Goal: Communication & Community: Answer question/provide support

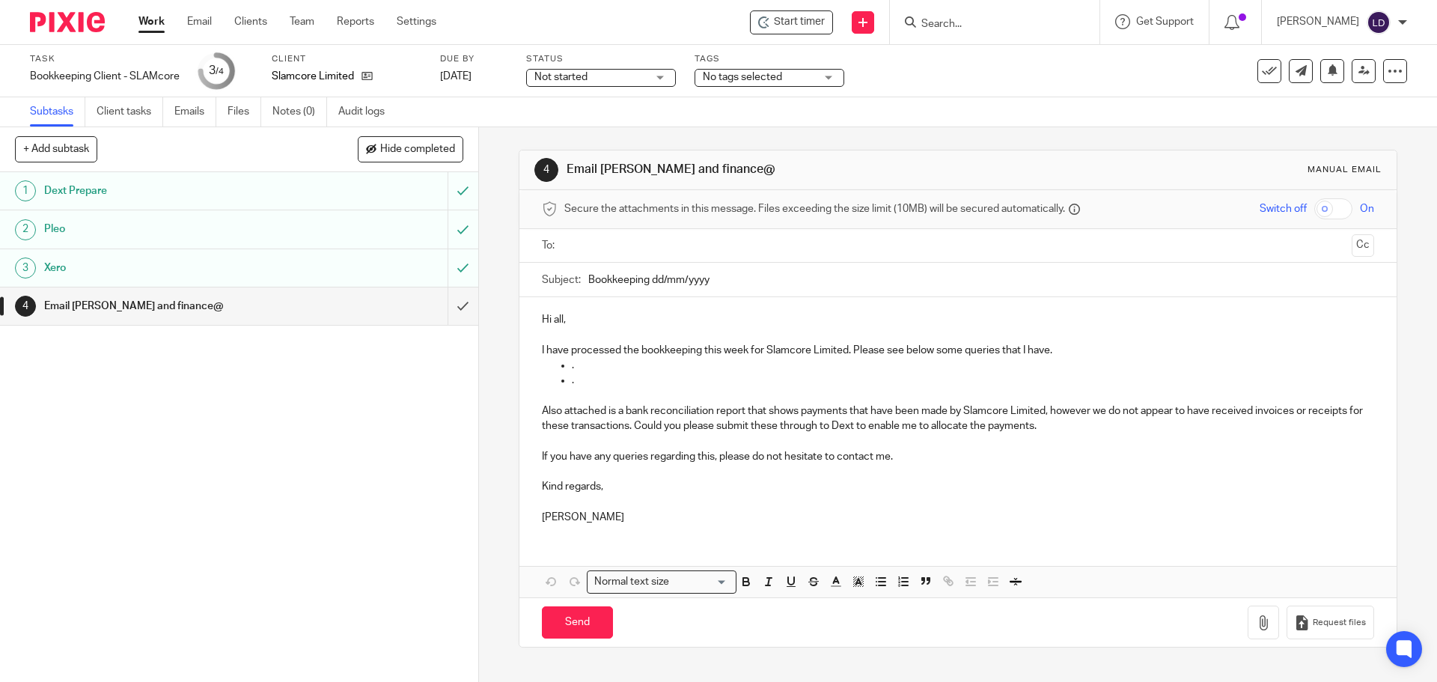
click at [583, 249] on input "text" at bounding box center [957, 245] width 775 height 17
click at [730, 240] on input "text" at bounding box center [1020, 247] width 650 height 29
click at [829, 252] on input "text" at bounding box center [1087, 247] width 516 height 29
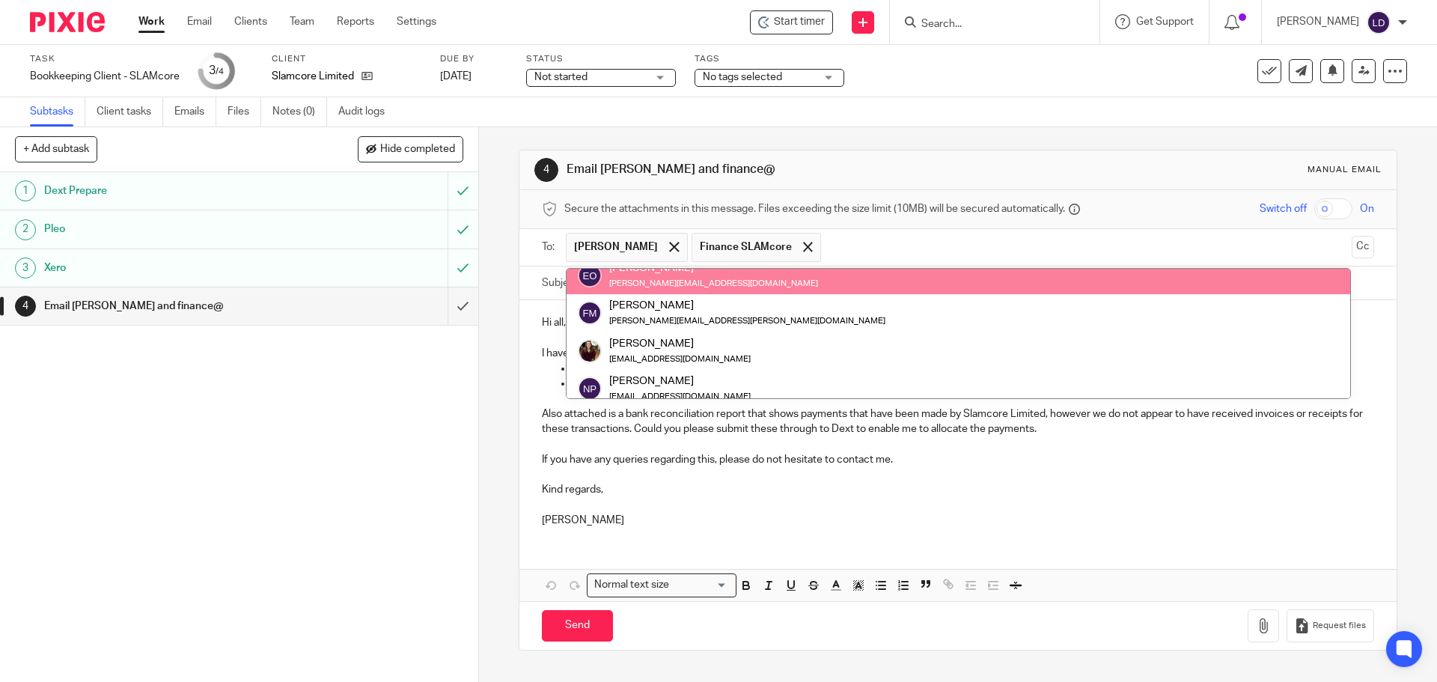
scroll to position [112, 0]
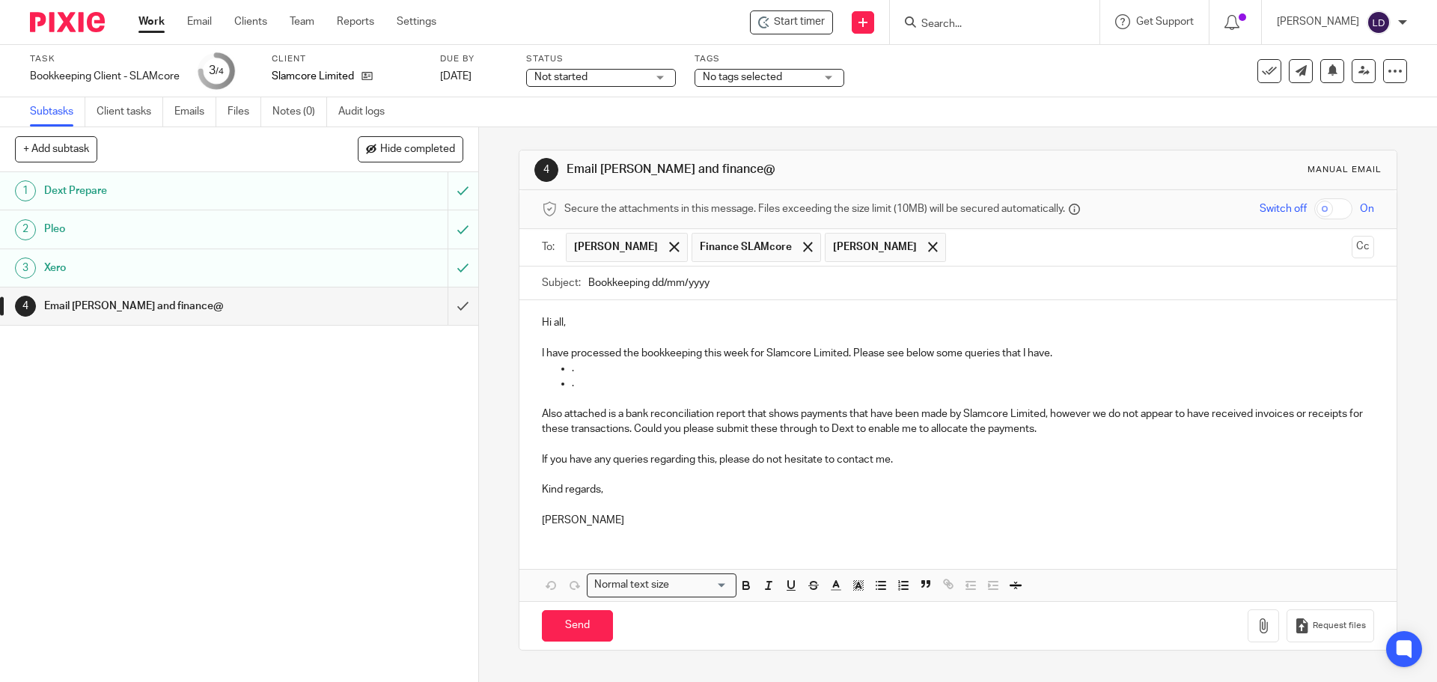
click at [954, 238] on input "text" at bounding box center [1149, 247] width 391 height 29
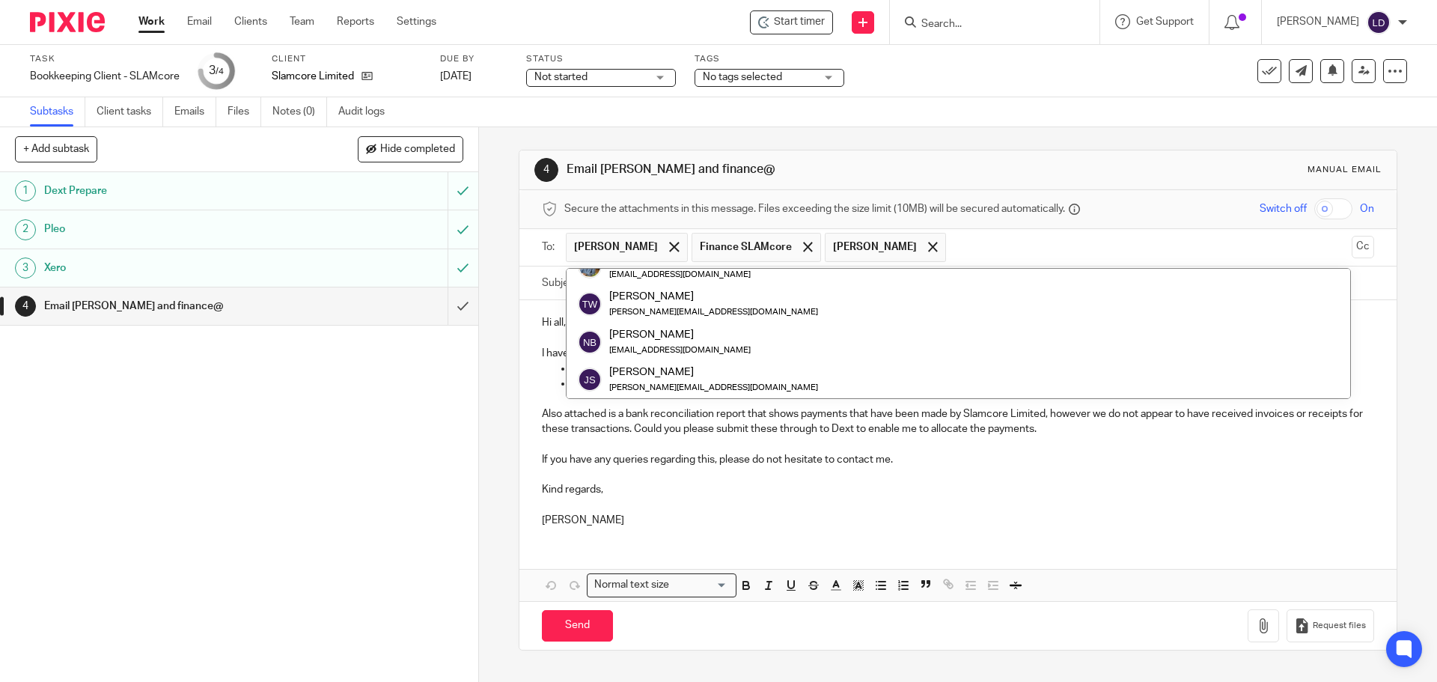
scroll to position [0, 0]
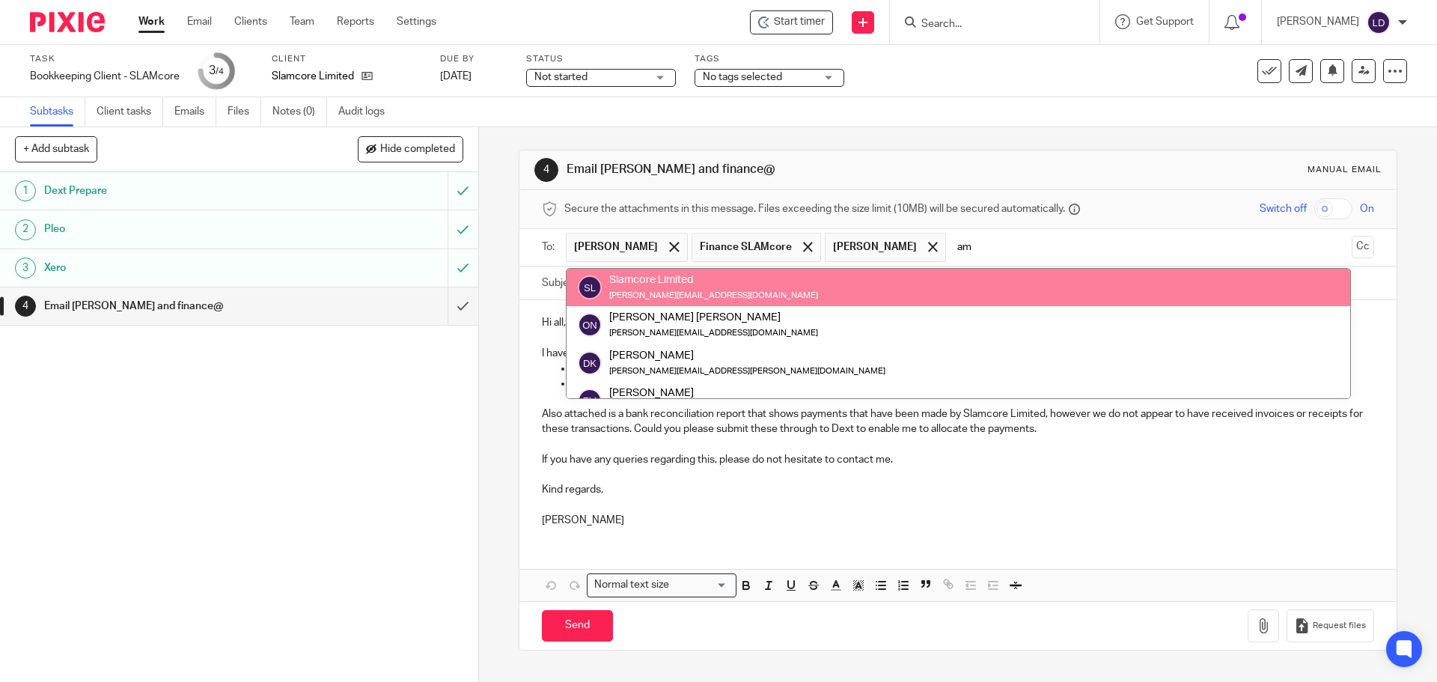
type input "a"
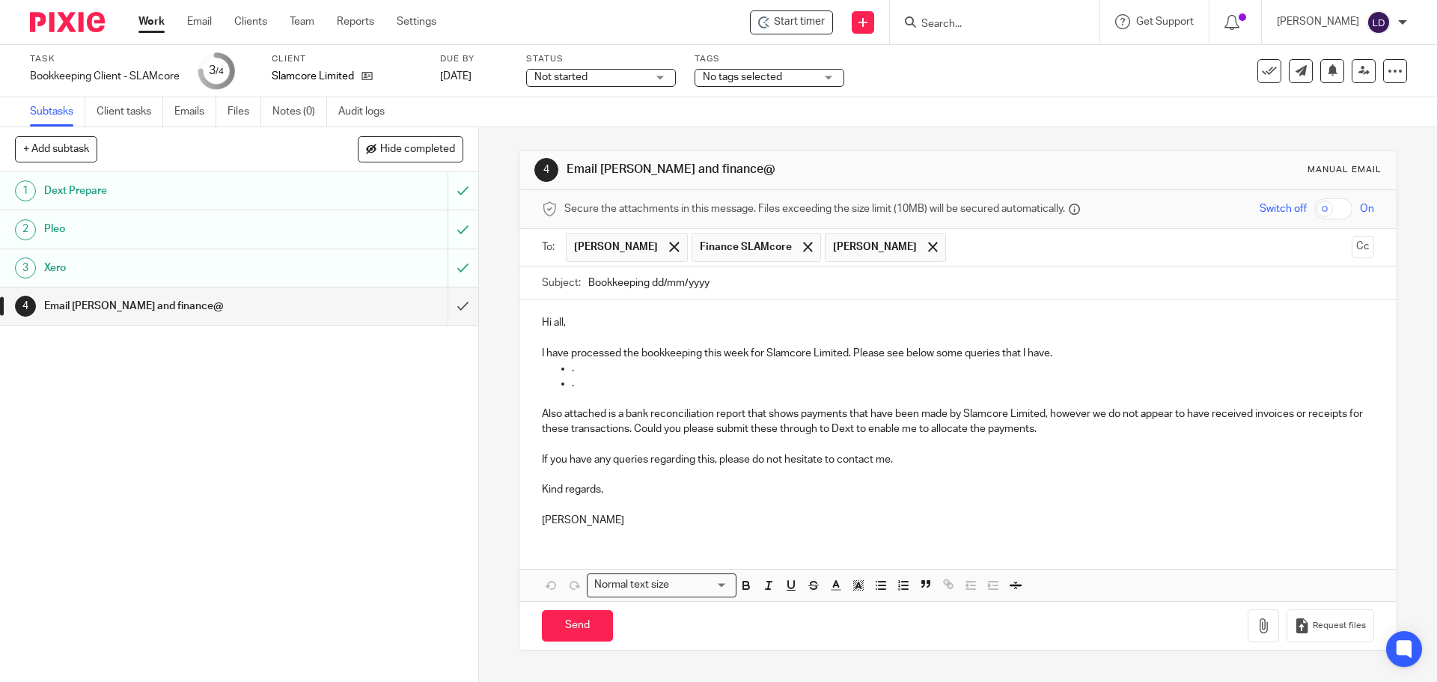
click at [960, 254] on input "text" at bounding box center [1149, 247] width 391 height 29
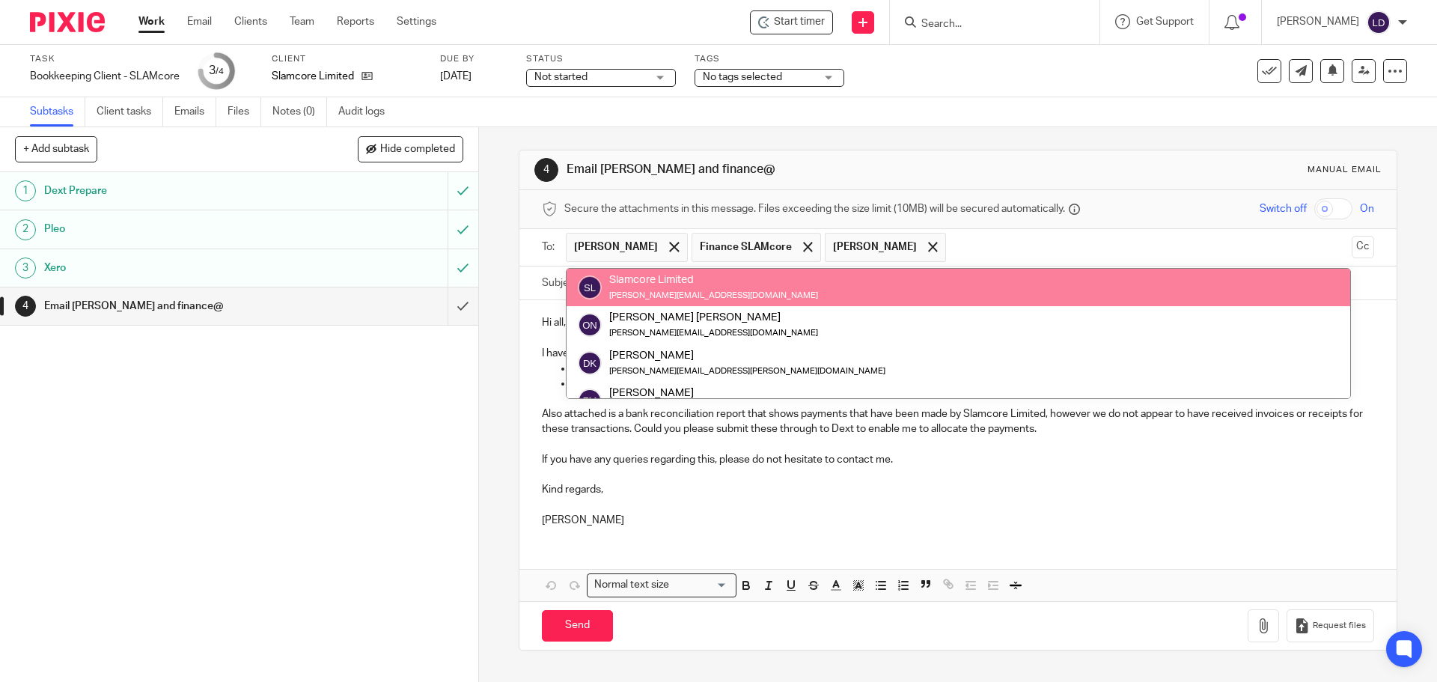
paste input "amy.playfair@slamcore.com"
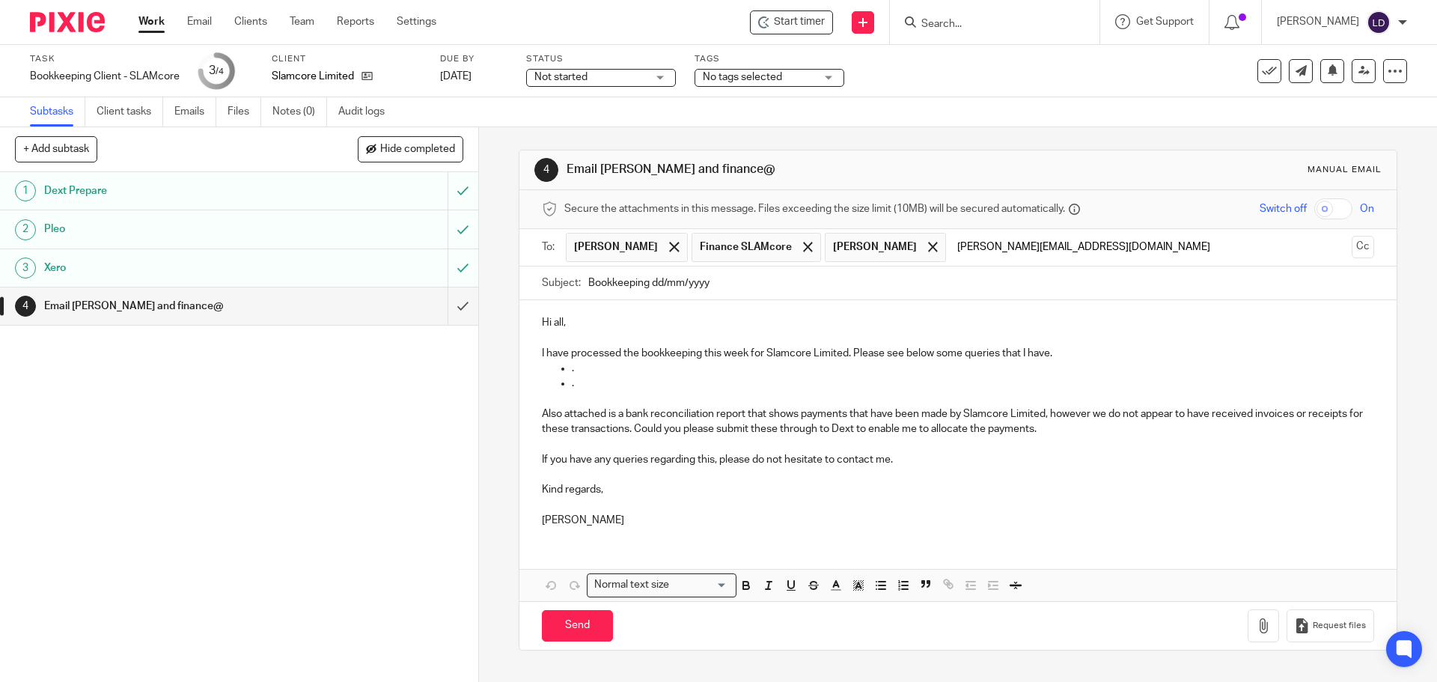
type input "amy.playfair@slamcore.com"
click at [411, 419] on div "1 Dext Prepare 2 Pleo 3 Xero 4 Email Eleanore, Mitch, Amy and finance@" at bounding box center [239, 427] width 478 height 510
click at [1134, 350] on p "I have processed the bookkeeping this week for Slamcore Limited. Please see bel…" at bounding box center [958, 353] width 832 height 15
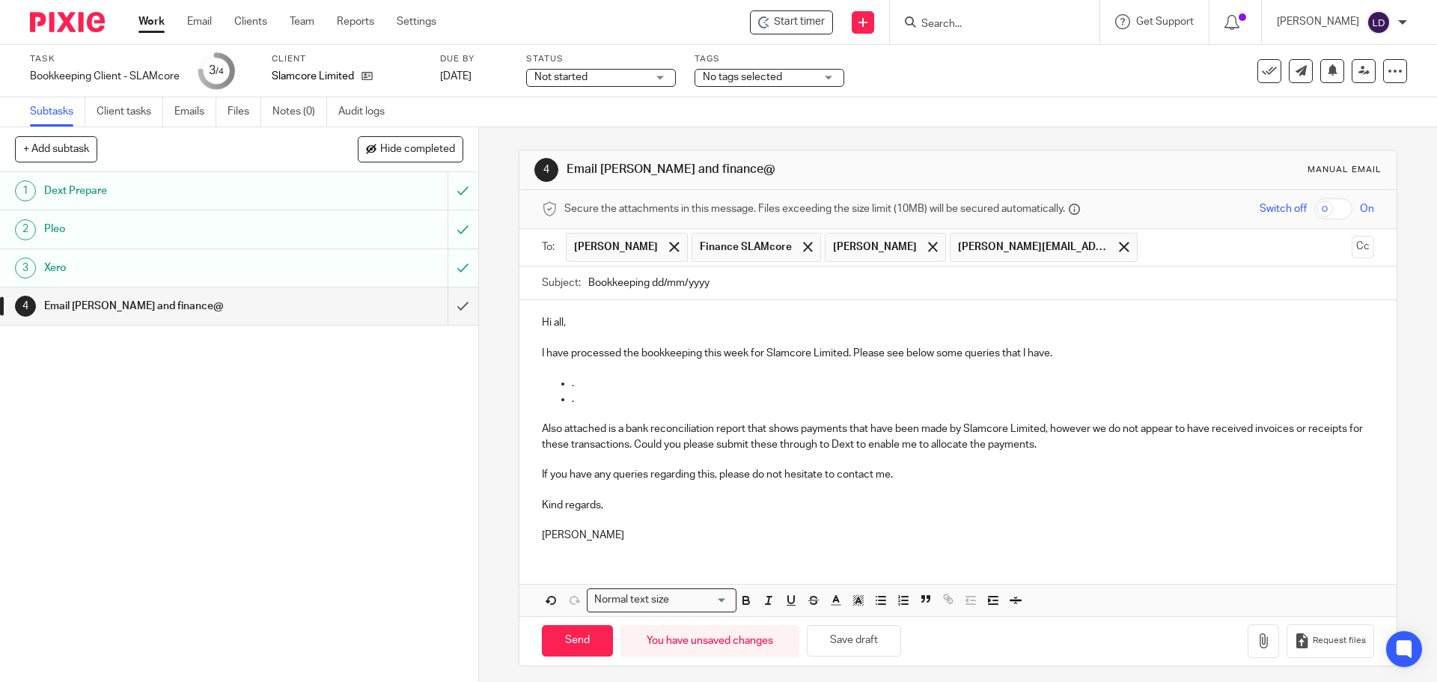
drag, startPoint x: 649, startPoint y: 286, endPoint x: 740, endPoint y: 287, distance: 90.6
click at [740, 287] on input "Bookkeeping dd/mm/yyyy" at bounding box center [980, 283] width 785 height 34
type input "Bookkeeping 19.09.25"
click at [622, 380] on p "." at bounding box center [973, 383] width 802 height 15
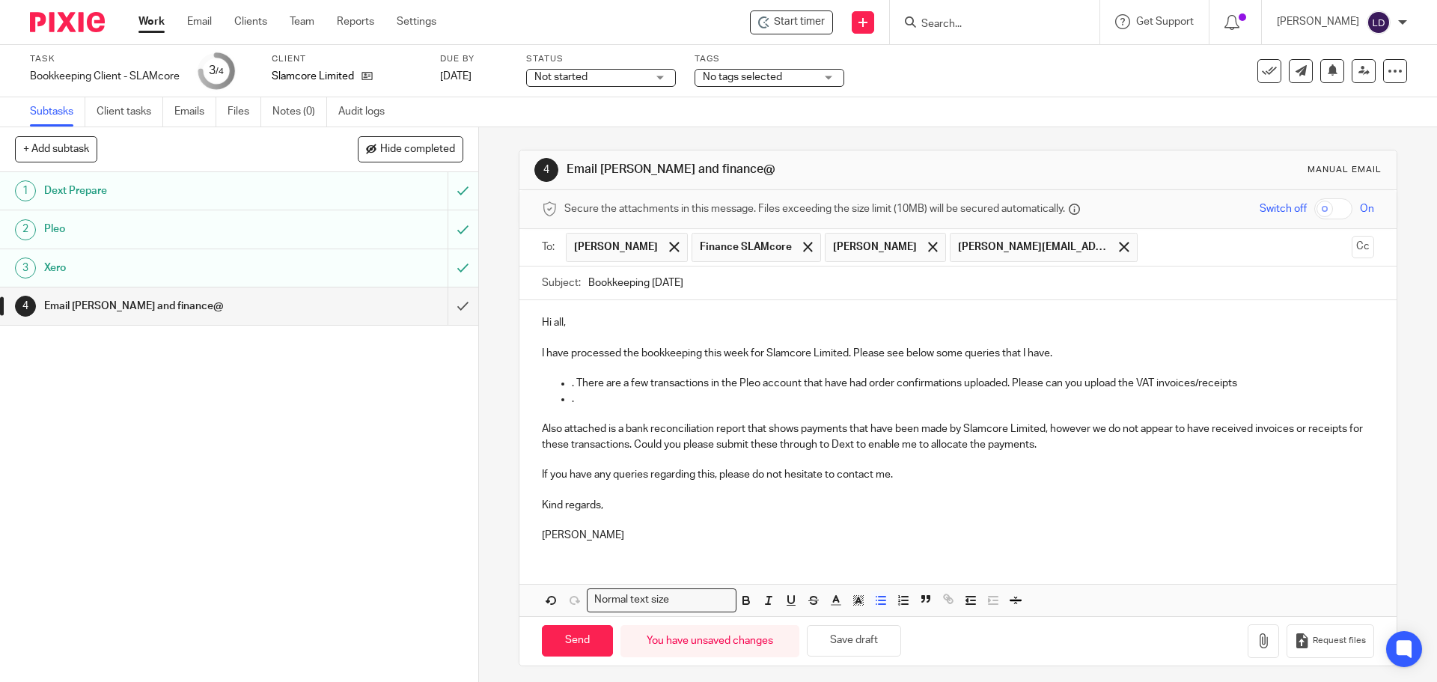
click at [1262, 385] on p ". There are a few transactions in the Pleo account that have had order confirma…" at bounding box center [973, 383] width 802 height 15
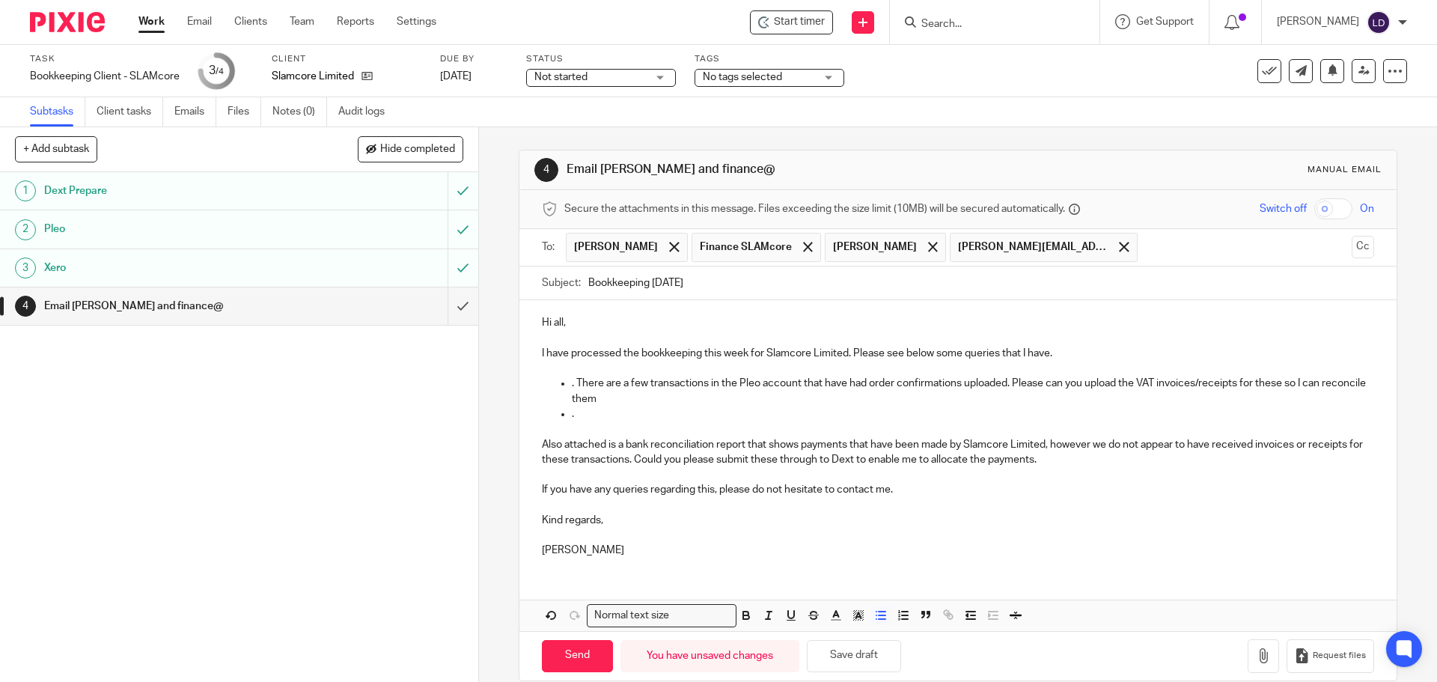
click at [1005, 388] on p ". There are a few transactions in the Pleo account that have had order confirma…" at bounding box center [973, 391] width 802 height 31
click at [747, 417] on p "." at bounding box center [973, 413] width 802 height 15
click at [918, 406] on p "." at bounding box center [973, 413] width 802 height 15
click at [889, 395] on p ". There are a few transactions in the Pleo account that have had order confirma…" at bounding box center [973, 391] width 802 height 31
click at [856, 415] on p "." at bounding box center [973, 413] width 802 height 15
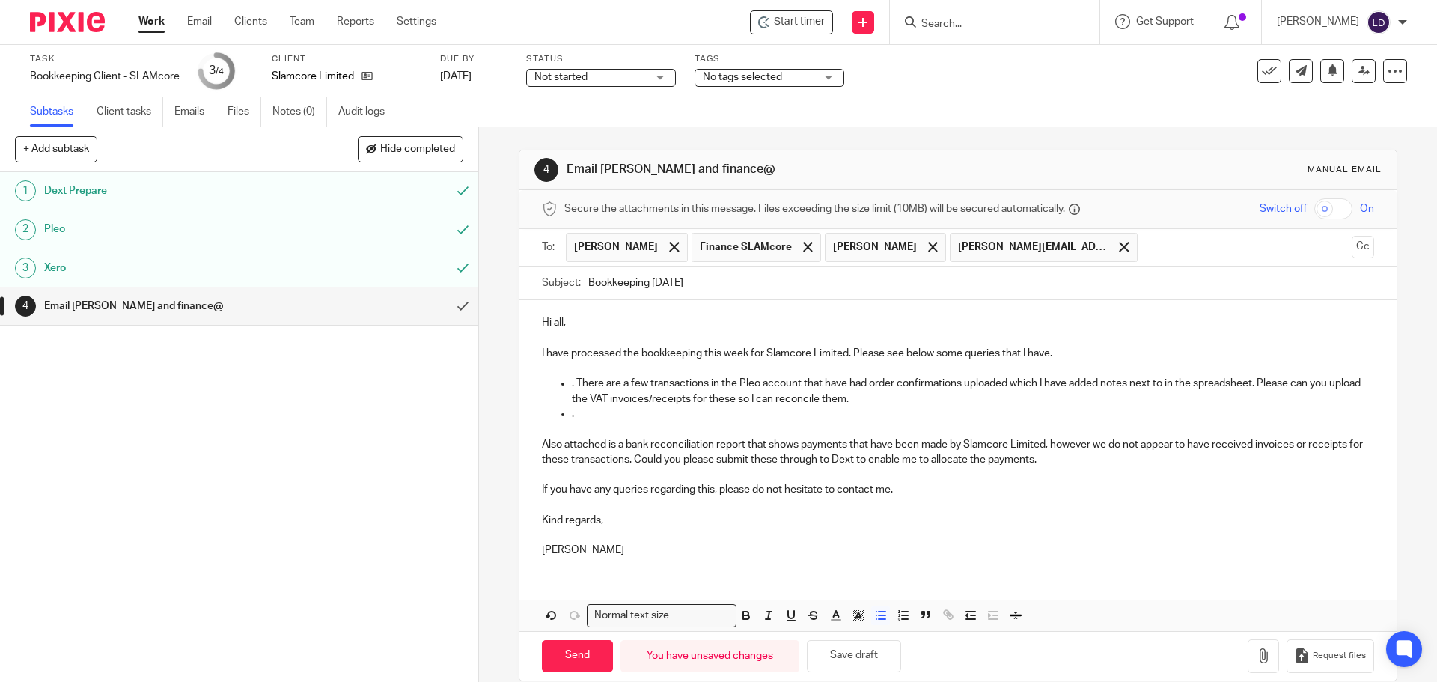
click at [616, 415] on p "." at bounding box center [973, 413] width 802 height 15
click at [580, 415] on p ". There are TravelPerk transactions that" at bounding box center [973, 413] width 802 height 15
click at [786, 412] on p ". In pleo, there are TravelPerk transactions that" at bounding box center [973, 413] width 802 height 15
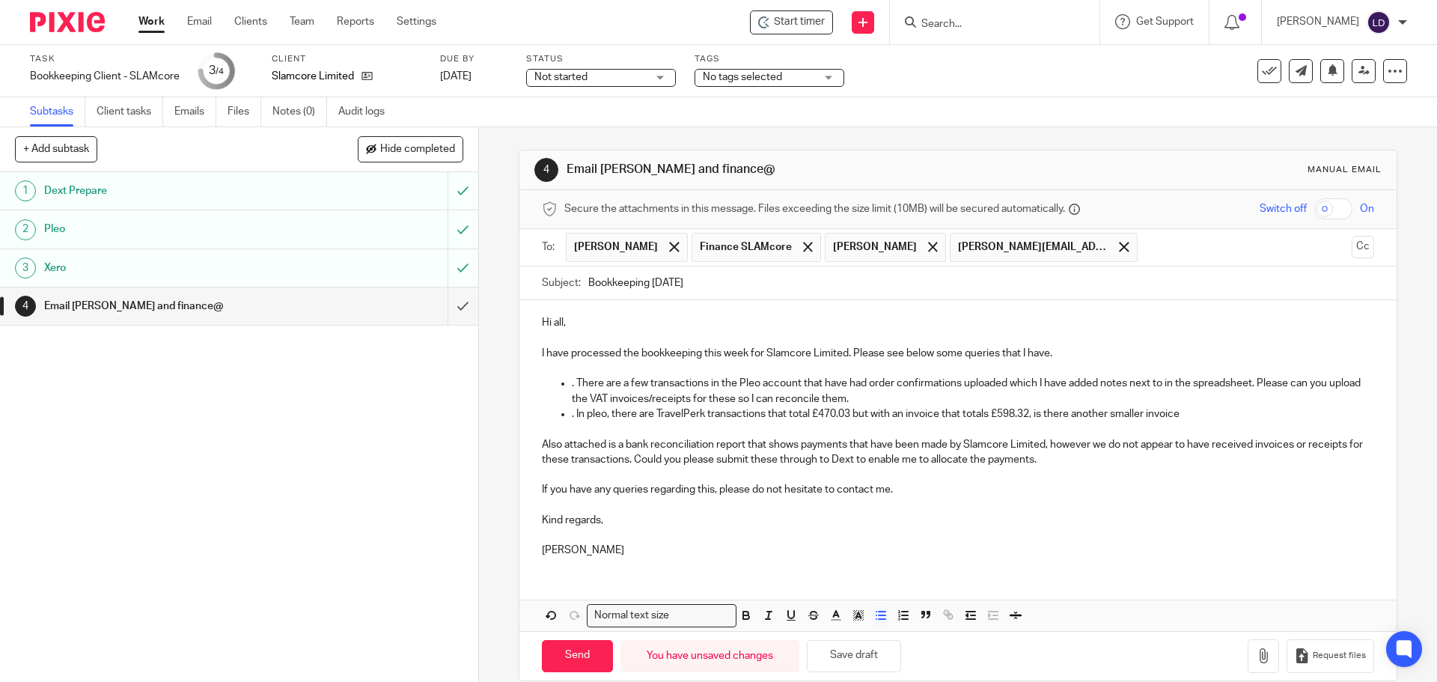
click at [1030, 415] on p ". In pleo, there are TravelPerk transactions that total £470.03 but with an inv…" at bounding box center [973, 413] width 802 height 15
click at [1188, 412] on p ". In pleo, there are TravelPerk transactions that total £470.03 but with an inv…" at bounding box center [973, 413] width 802 height 15
click at [592, 415] on p ". In pleo, there are TravelPerk transactions that total £470.03 but with an inv…" at bounding box center [973, 413] width 802 height 15
click at [588, 415] on p ". In pleo, there are TravelPerk transactions that total £470.03 but with an inv…" at bounding box center [973, 413] width 802 height 15
click at [842, 422] on p at bounding box center [958, 428] width 832 height 15
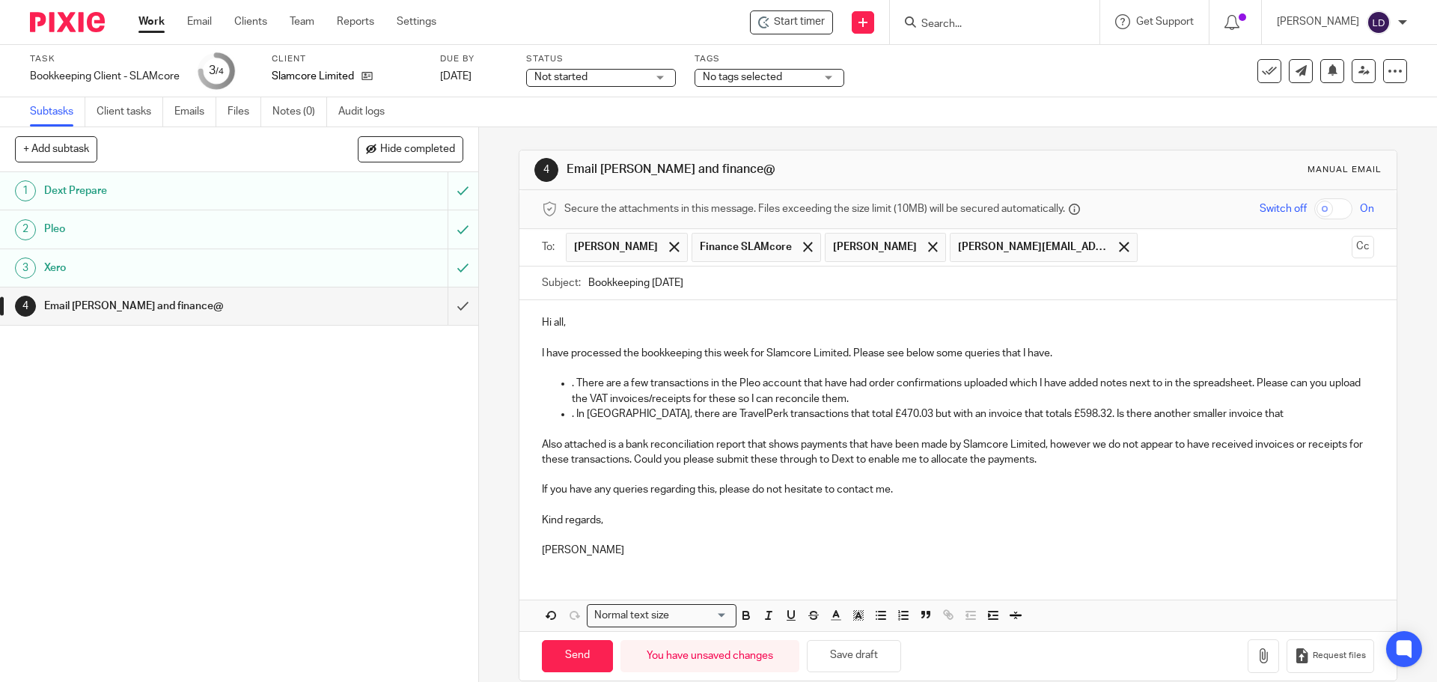
click at [1225, 415] on p ". In Pleo, there are TravelPerk transactions that total £470.03 but with an inv…" at bounding box center [973, 413] width 802 height 15
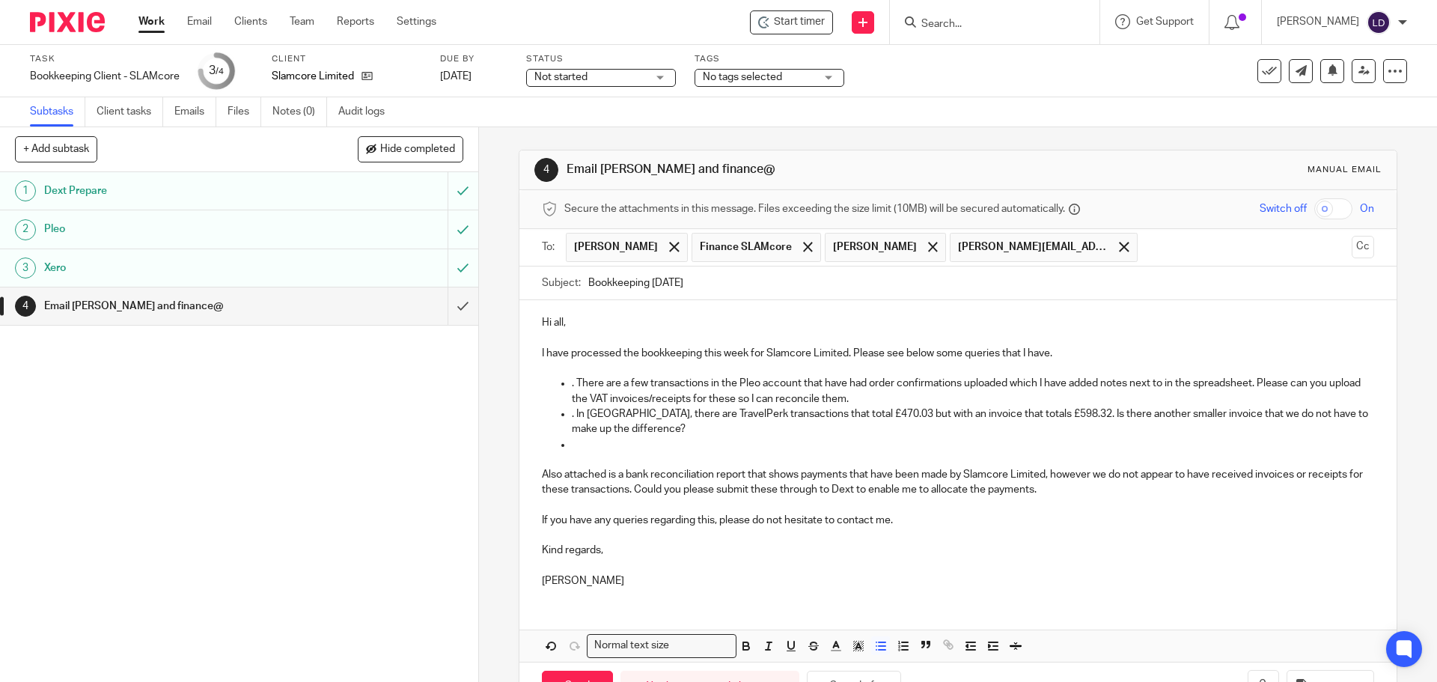
scroll to position [52, 0]
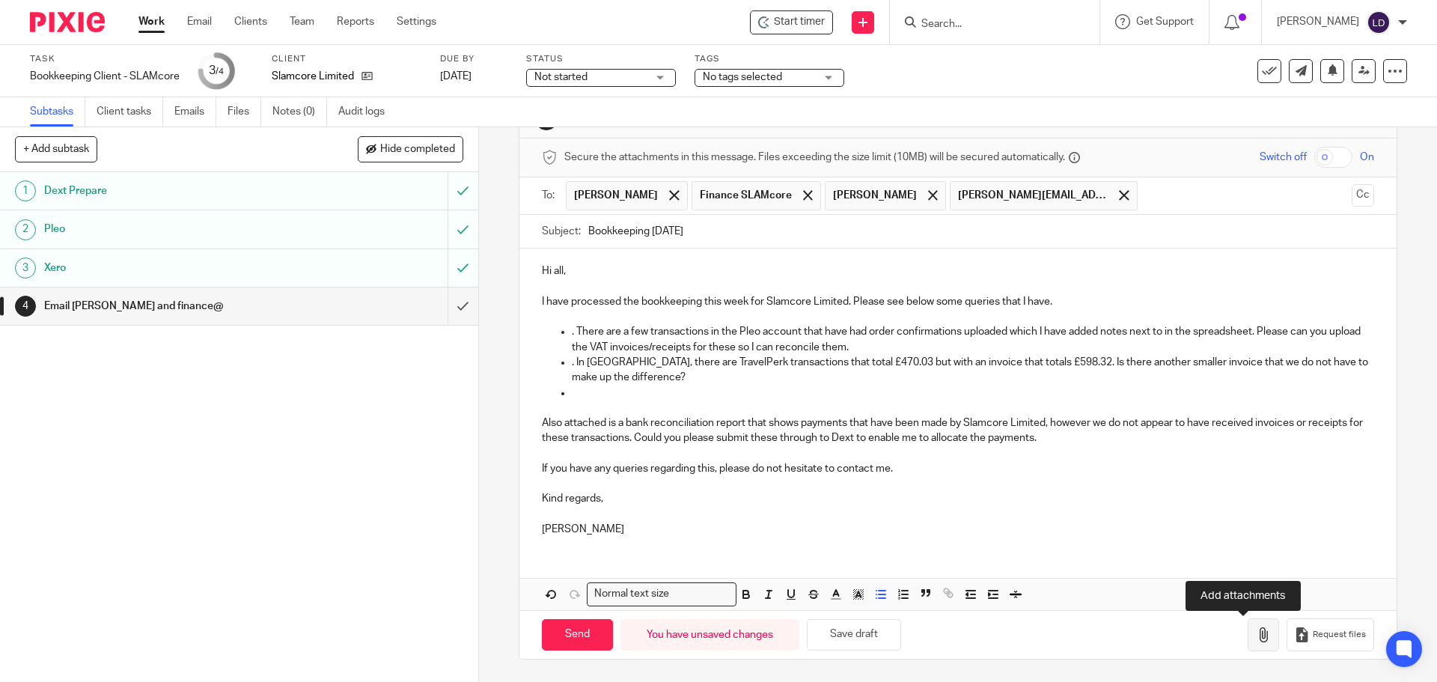
click at [1248, 624] on button "button" at bounding box center [1263, 635] width 31 height 34
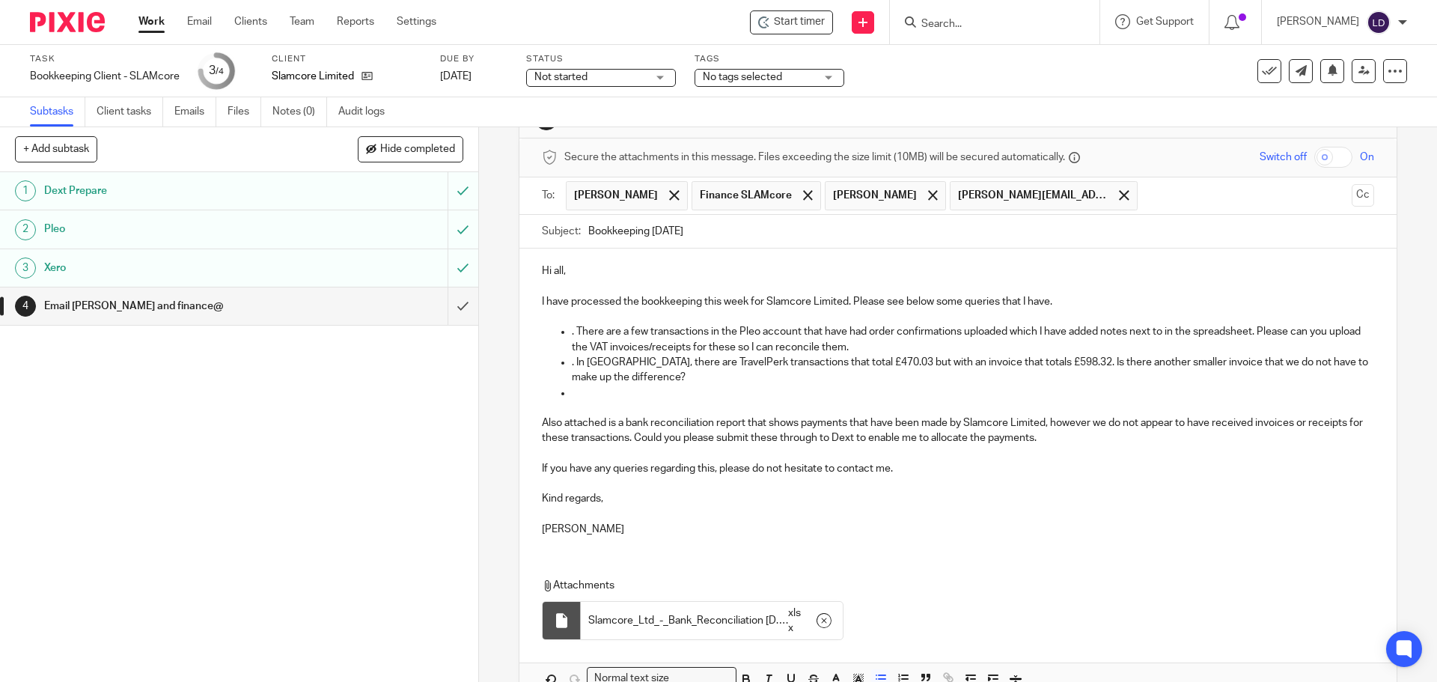
click at [611, 388] on p at bounding box center [973, 392] width 802 height 15
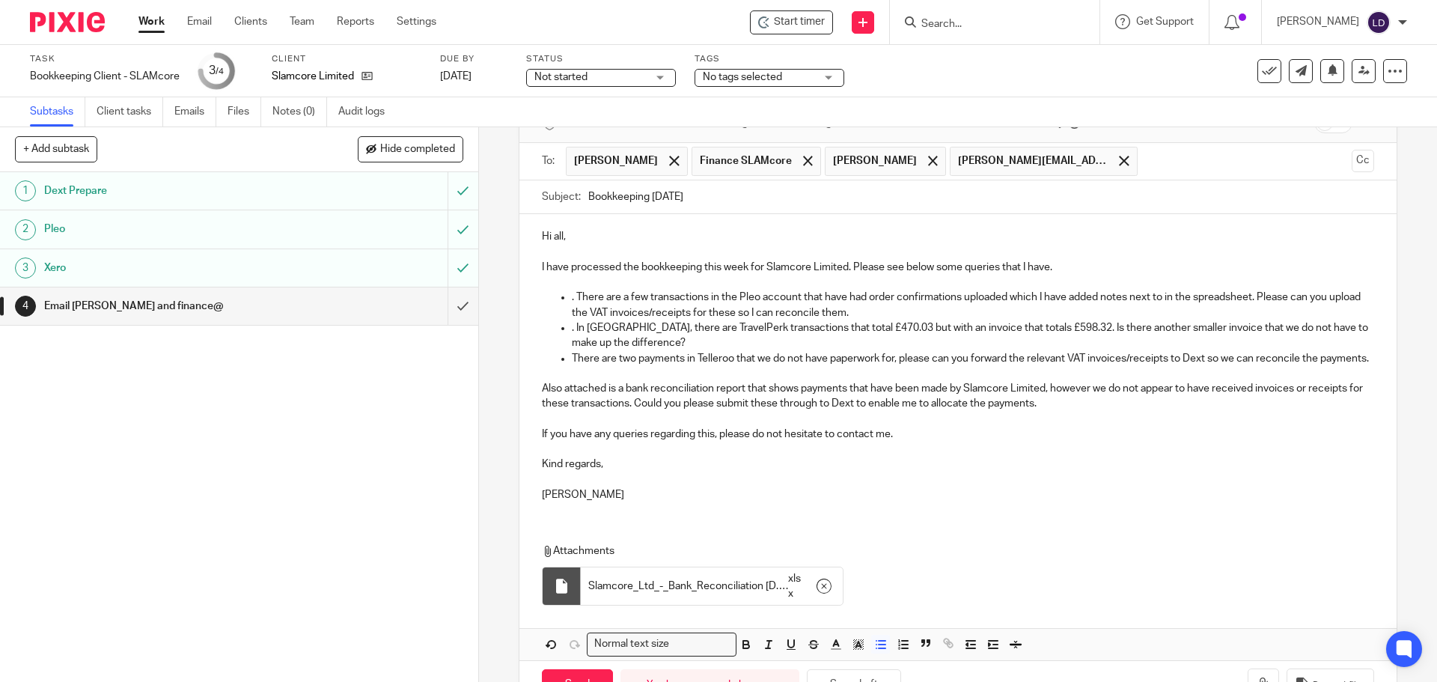
scroll to position [152, 0]
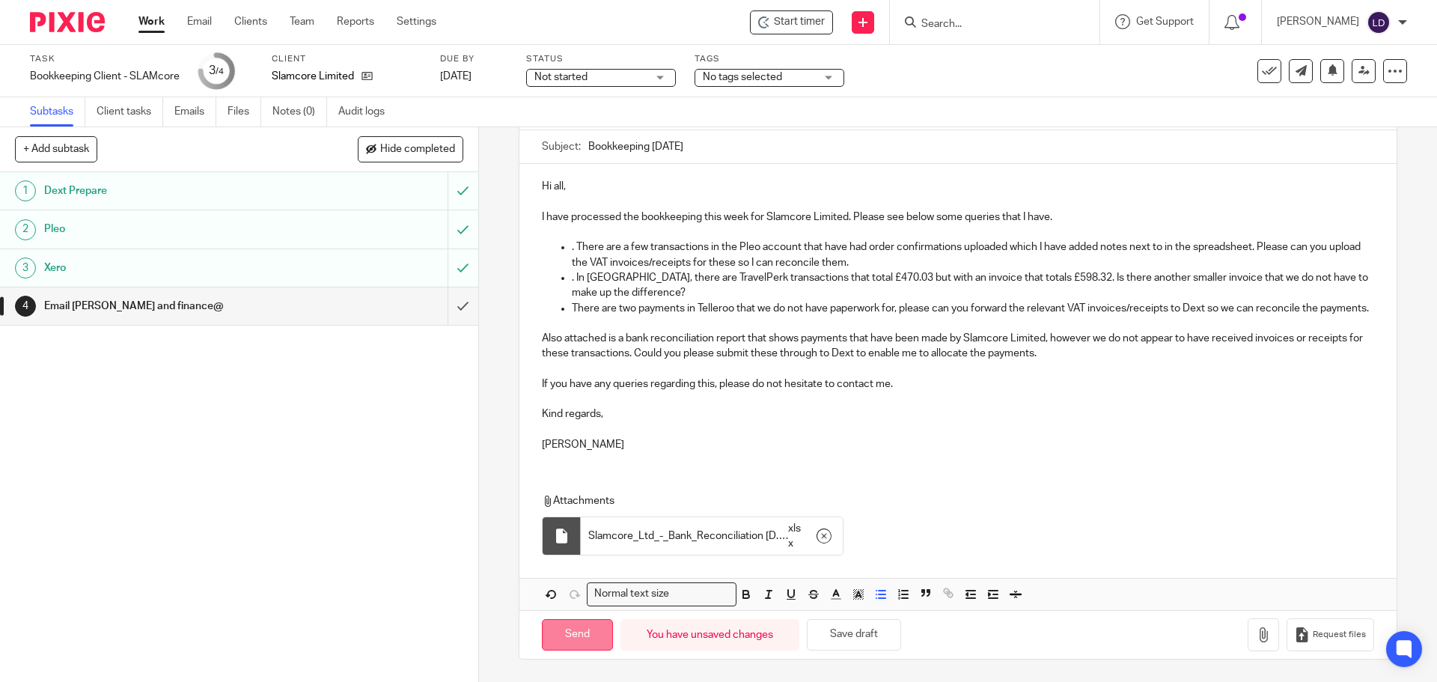
click at [585, 634] on input "Send" at bounding box center [577, 635] width 71 height 32
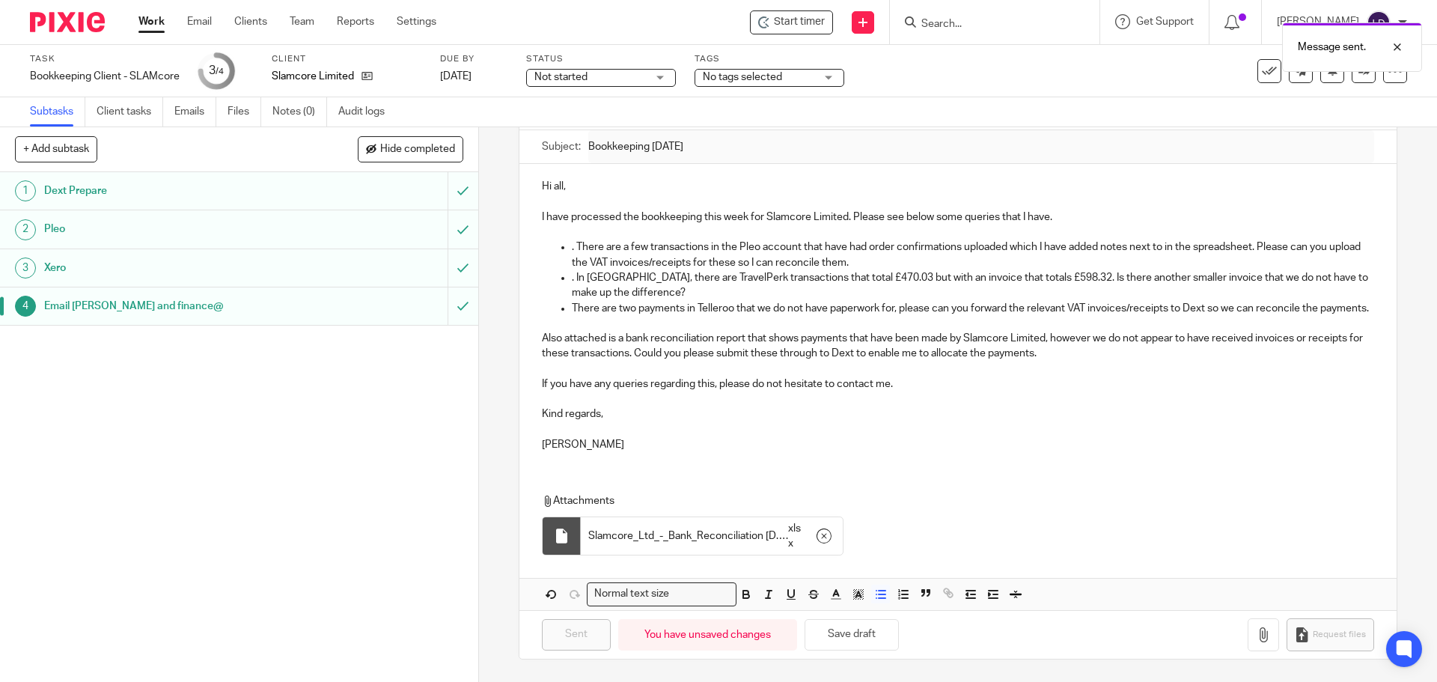
type input "Sent"
click at [161, 22] on link "Work" at bounding box center [151, 21] width 26 height 15
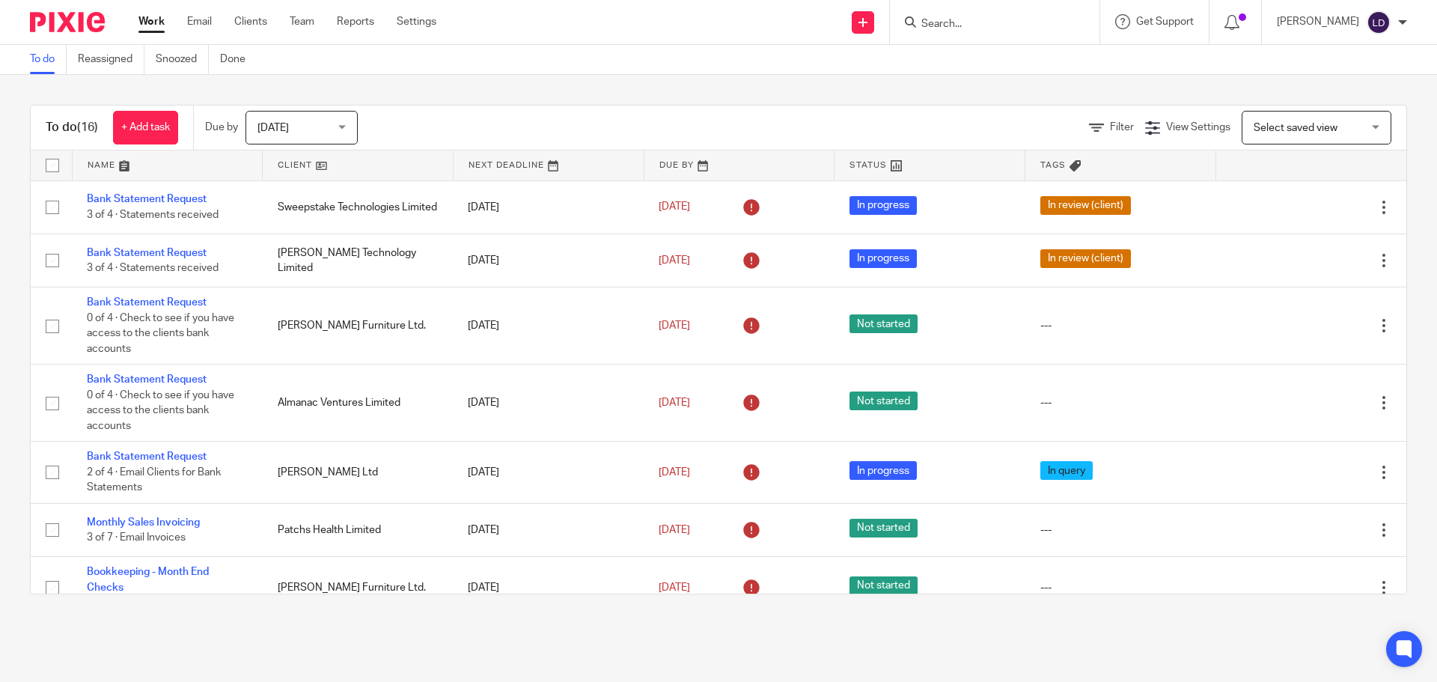
click at [298, 164] on link at bounding box center [358, 165] width 190 height 30
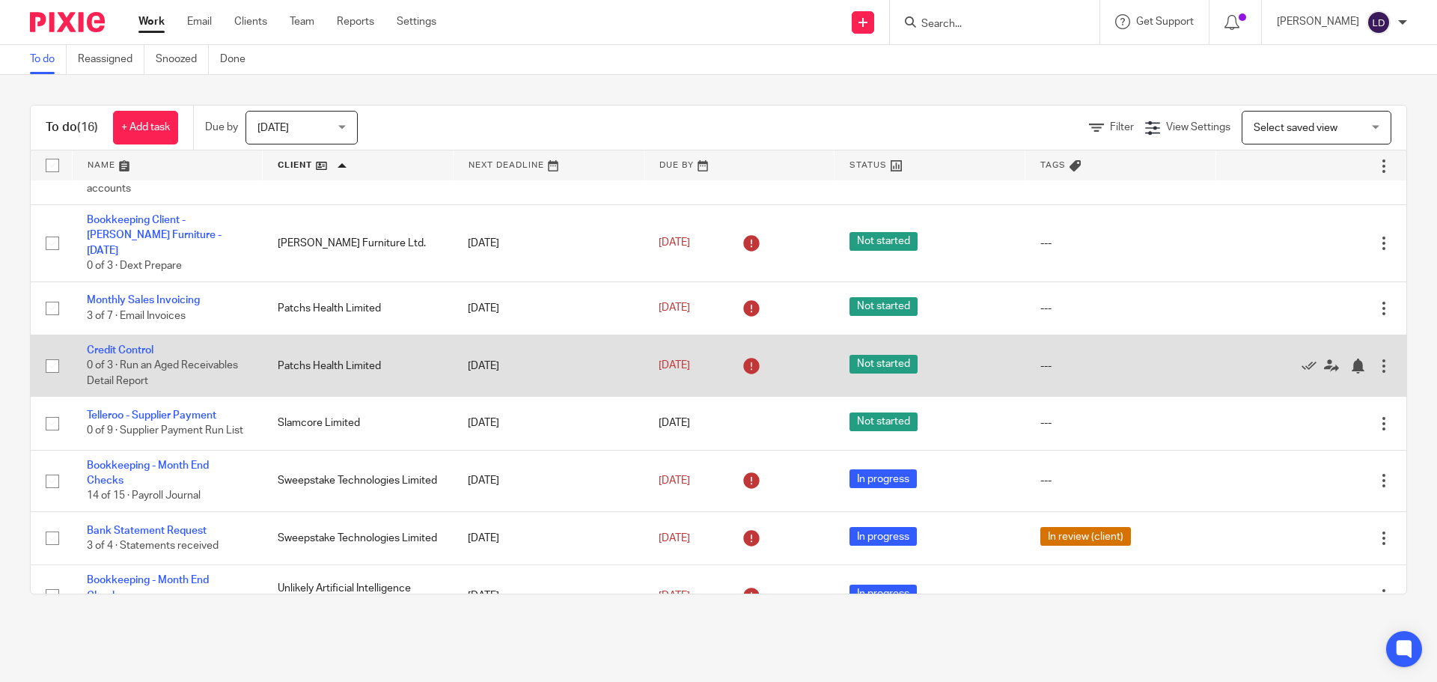
scroll to position [570, 0]
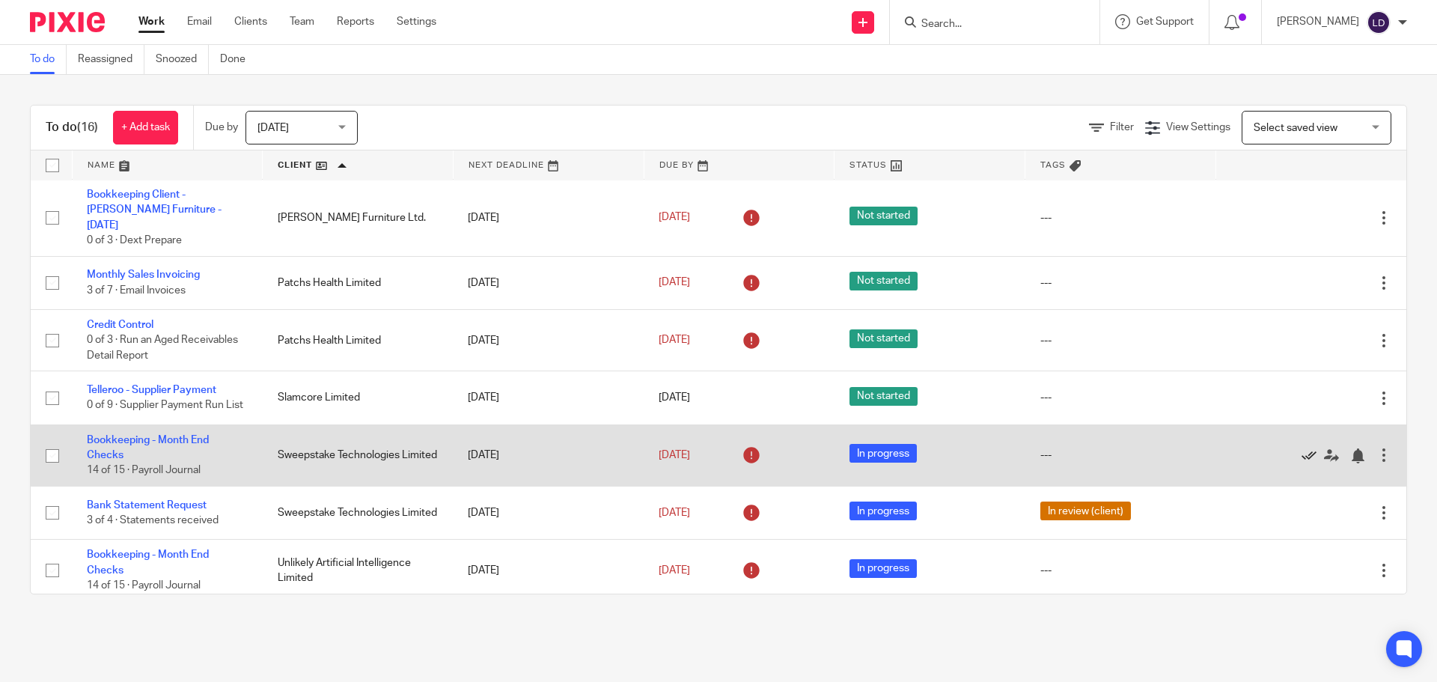
click at [1302, 448] on icon at bounding box center [1309, 455] width 15 height 15
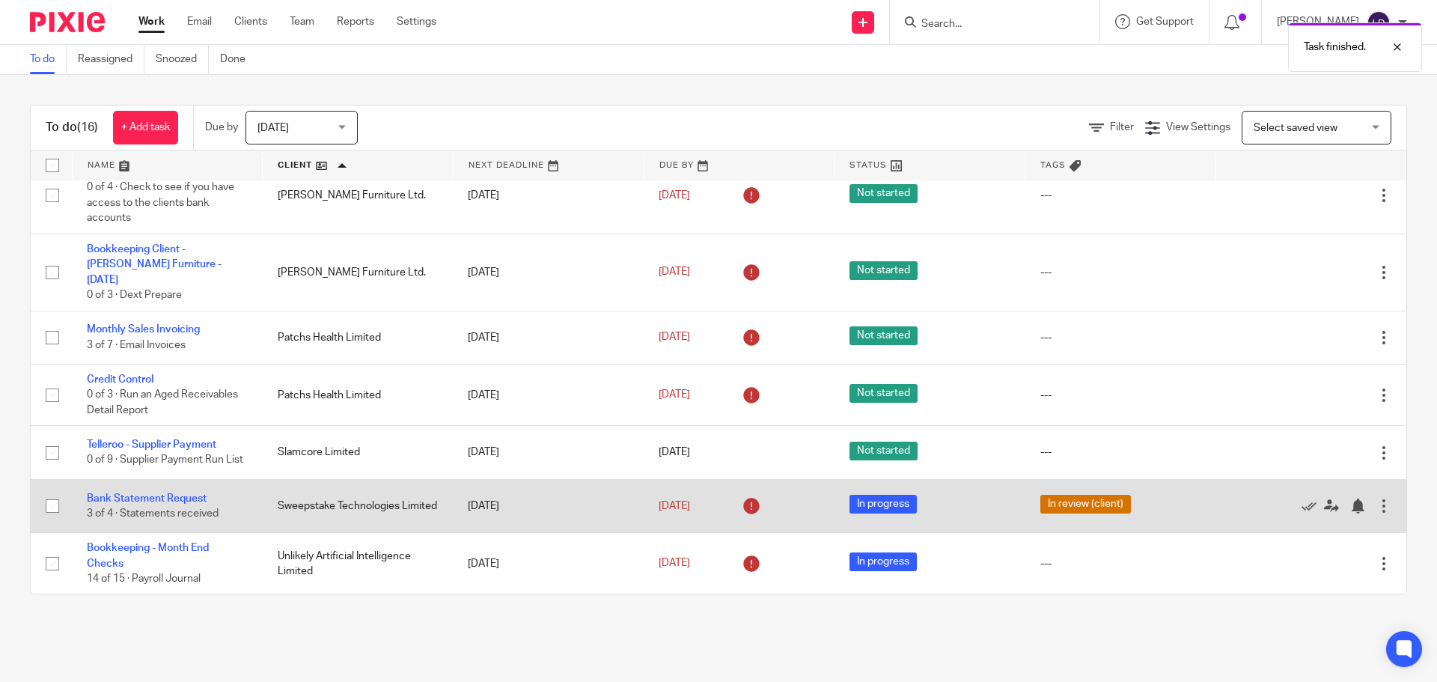
scroll to position [509, 0]
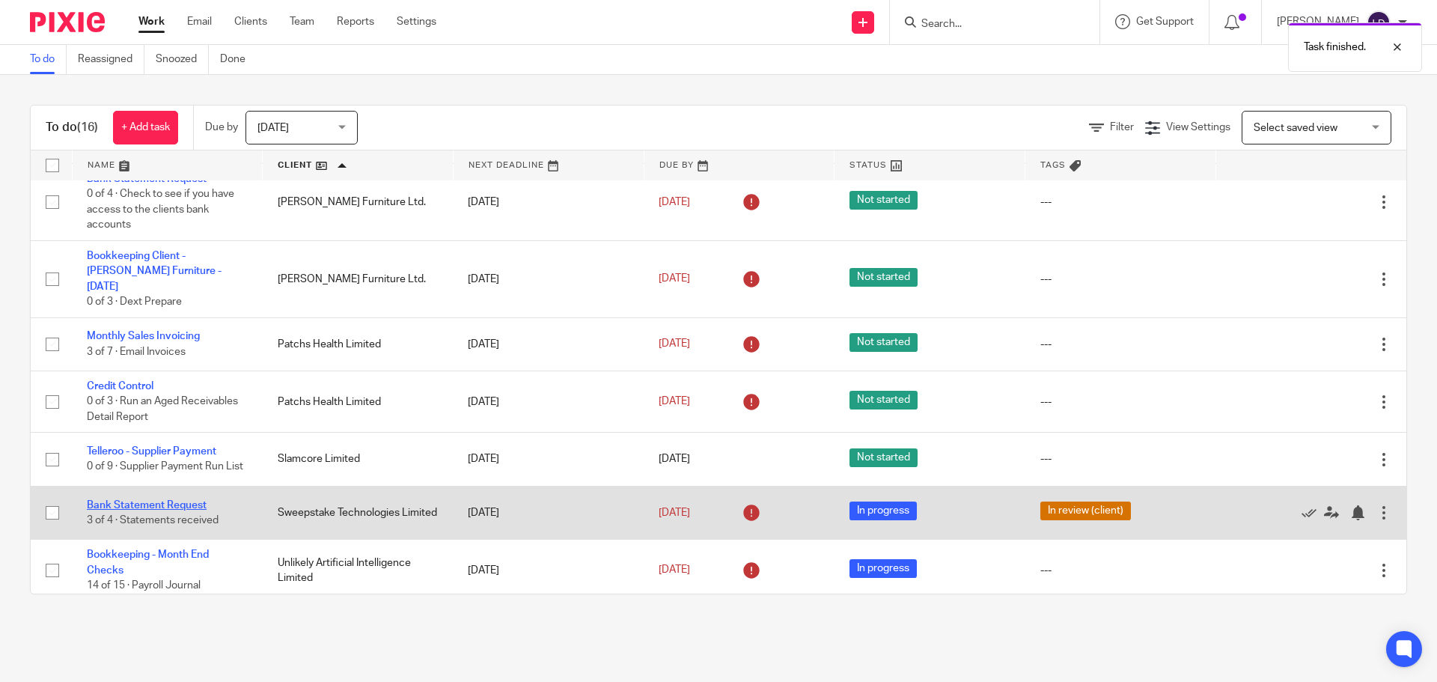
click at [177, 500] on link "Bank Statement Request" at bounding box center [147, 505] width 120 height 10
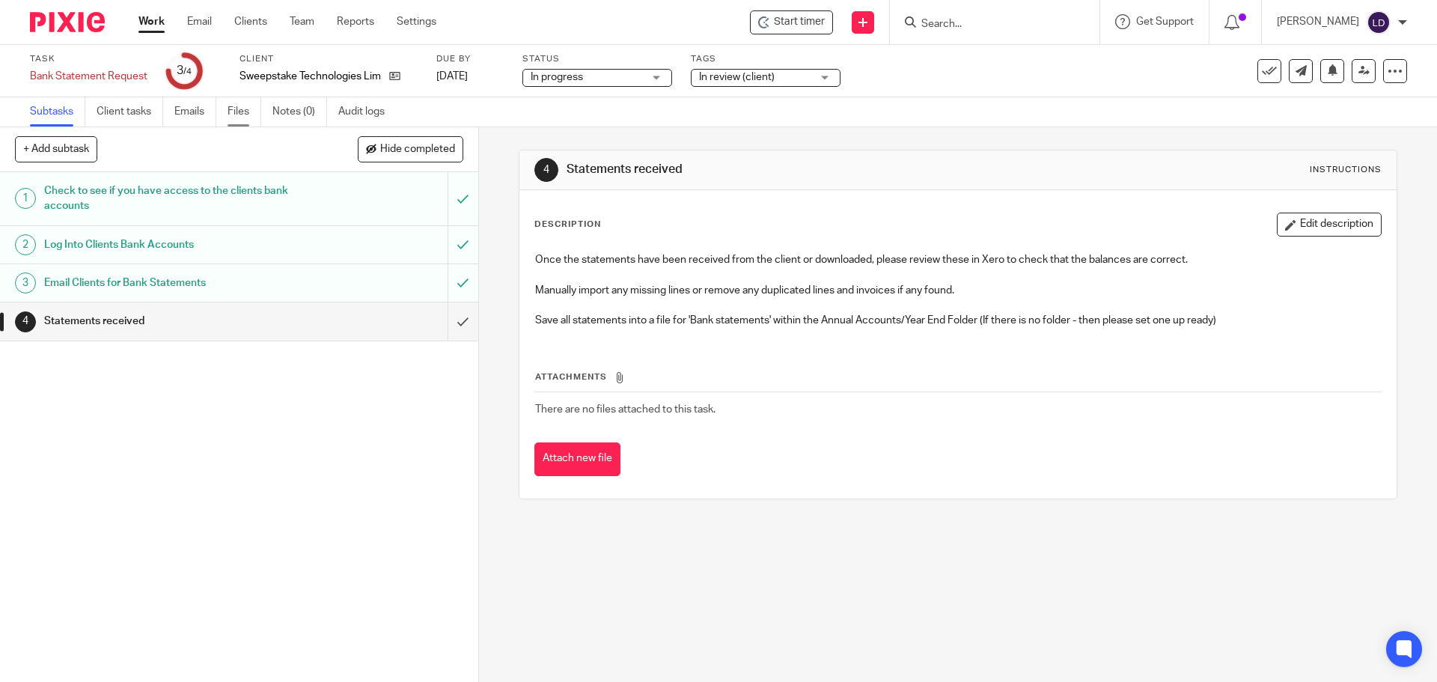
click at [242, 116] on link "Files" at bounding box center [245, 111] width 34 height 29
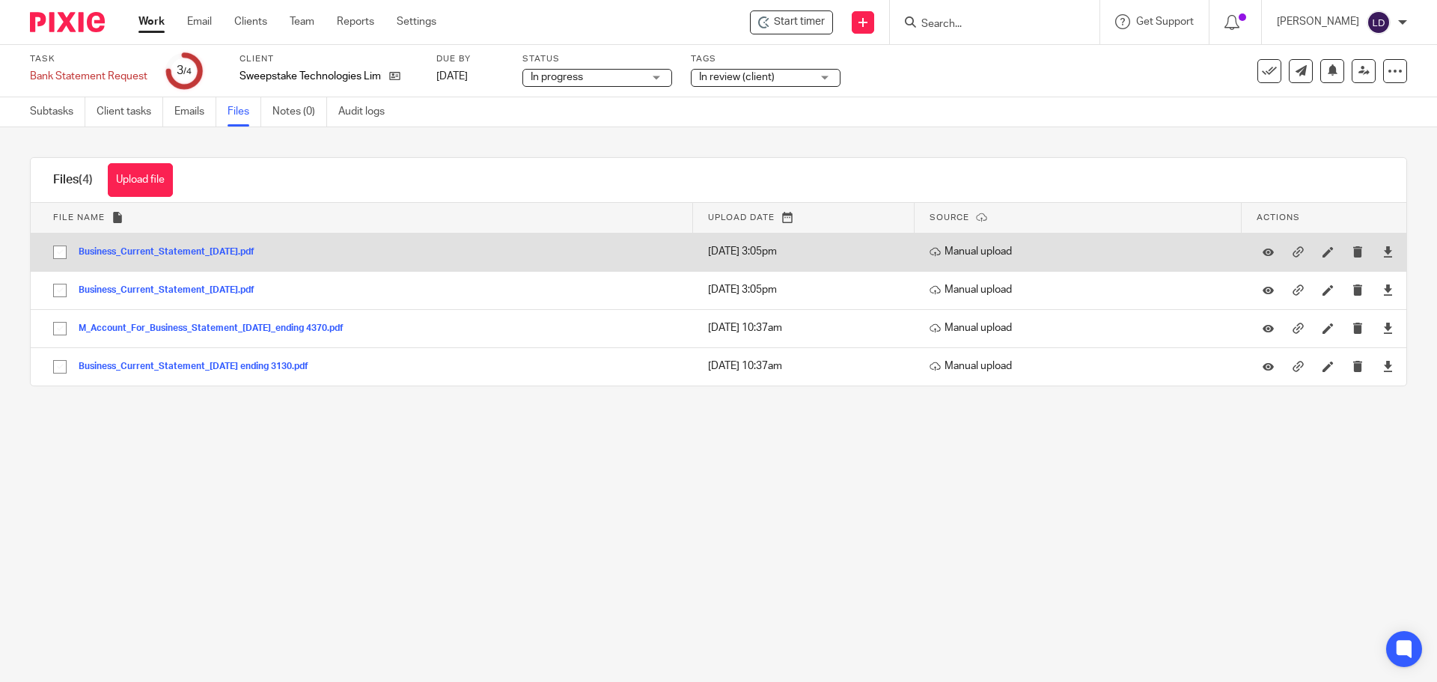
click at [238, 254] on button "Business_Current_Statement_2025-06-30.pdf" at bounding box center [172, 252] width 187 height 10
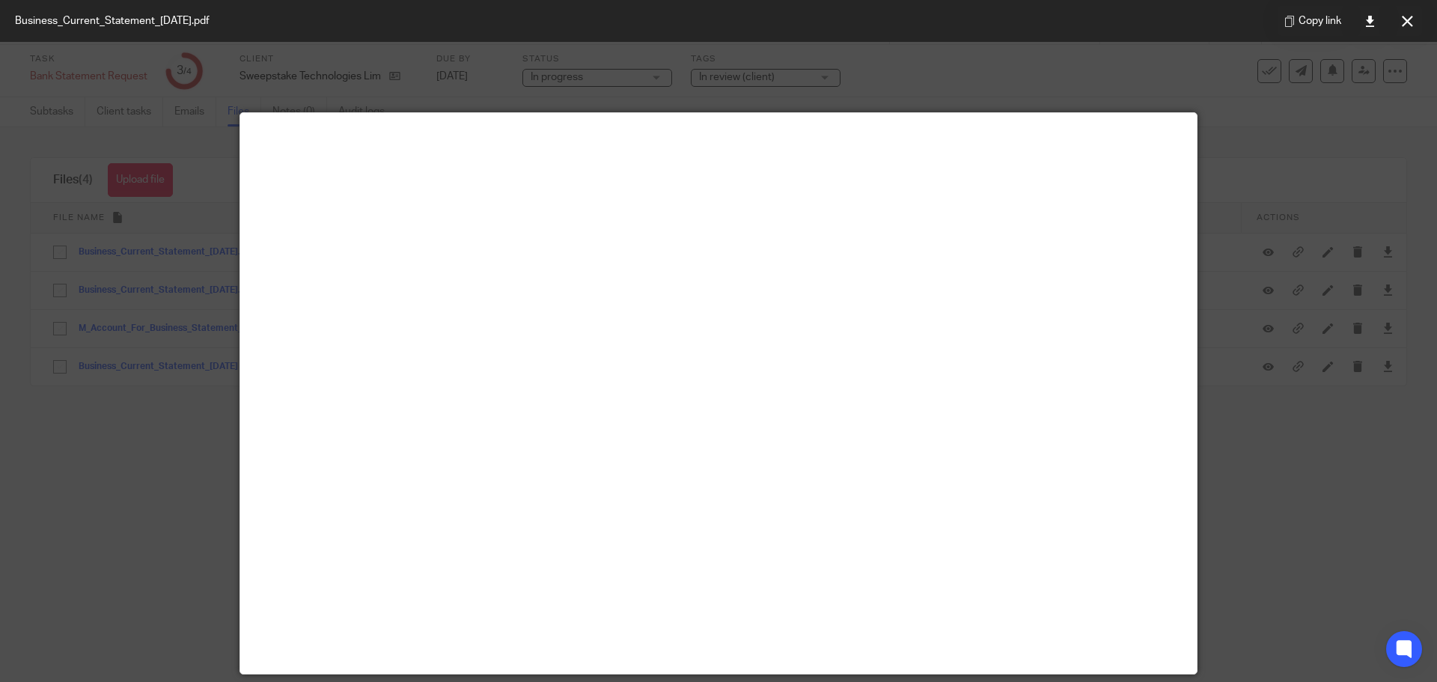
click at [1404, 25] on icon at bounding box center [1407, 21] width 11 height 11
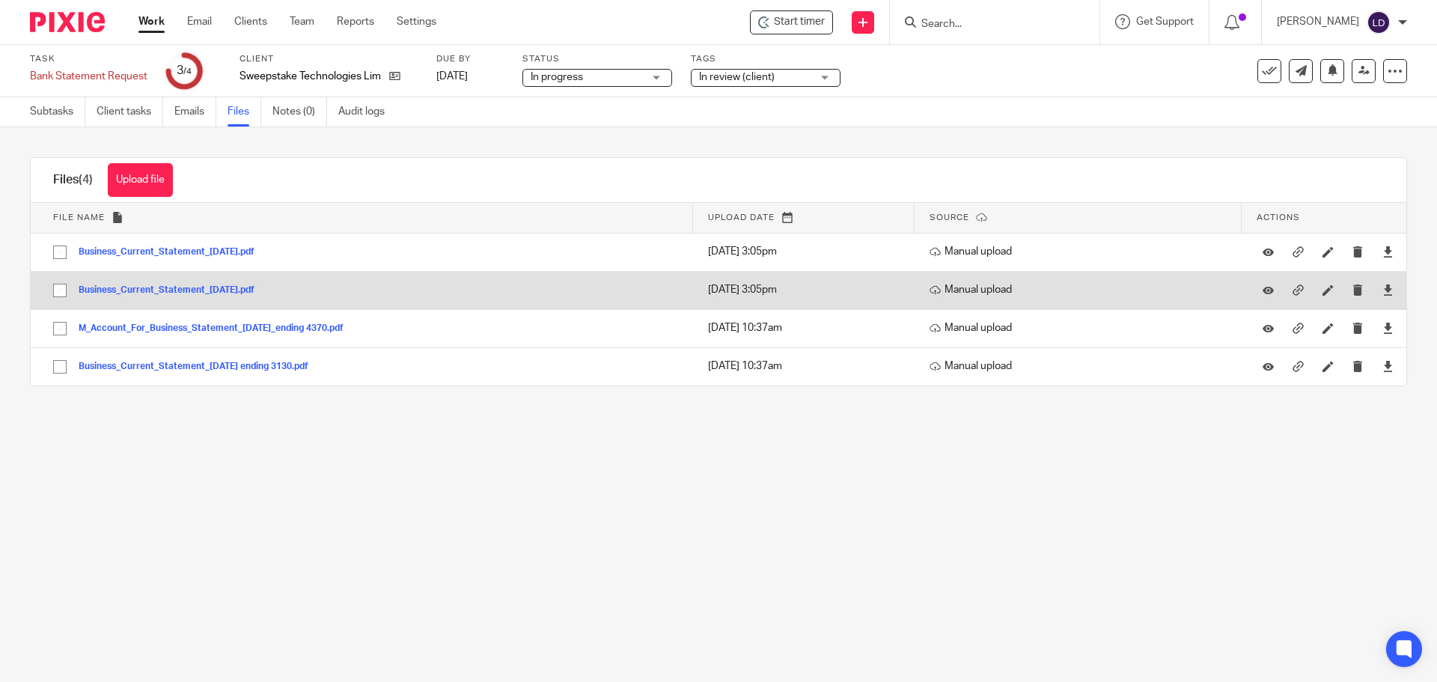
click at [250, 290] on button "Business_Current_Statement_2025-05-31.pdf" at bounding box center [172, 290] width 187 height 10
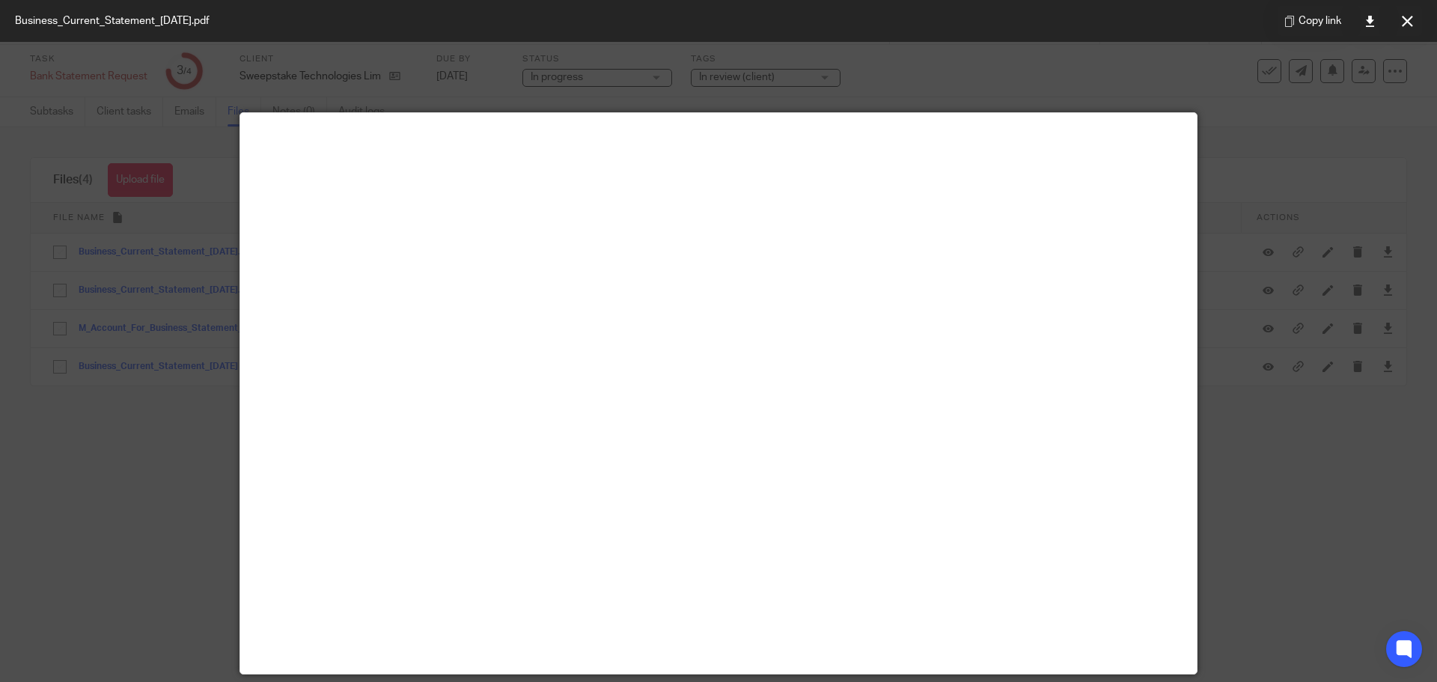
click at [1413, 18] on button at bounding box center [1407, 21] width 30 height 30
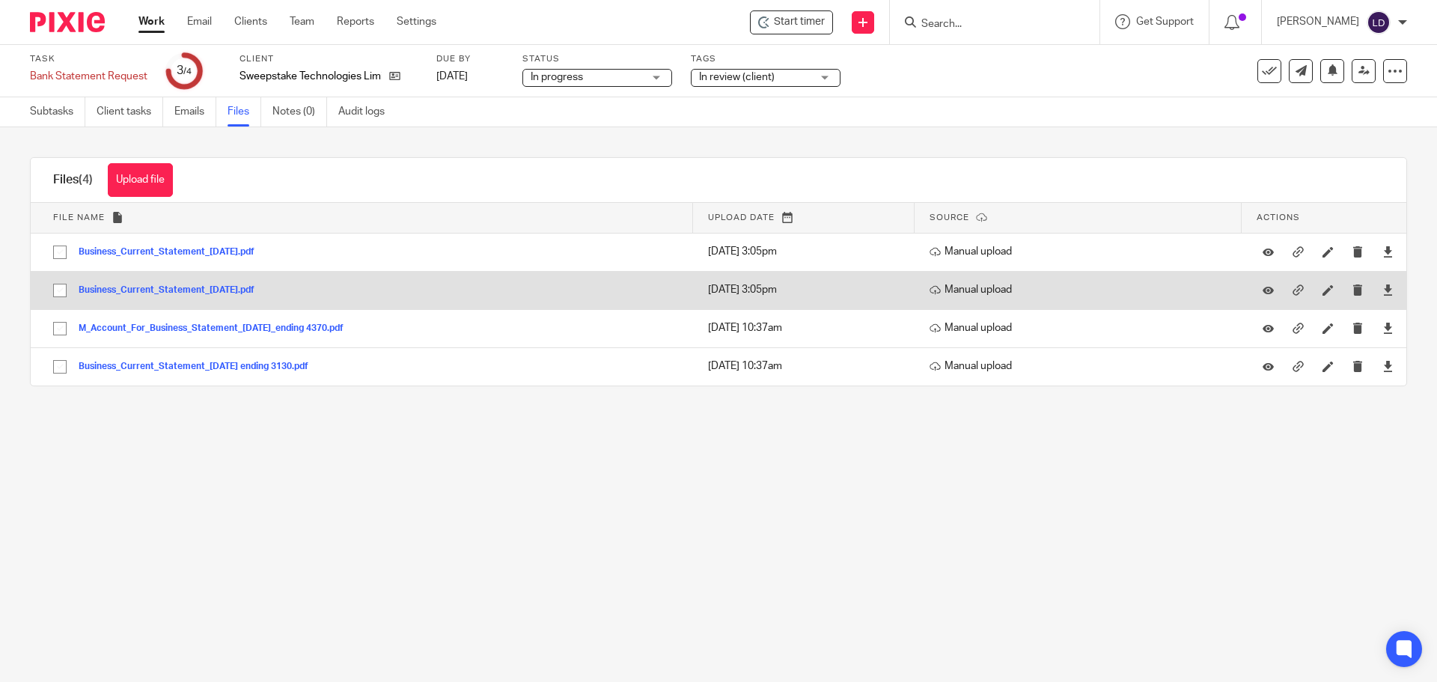
click at [173, 288] on button "Business_Current_Statement_2025-05-31.pdf" at bounding box center [172, 290] width 187 height 10
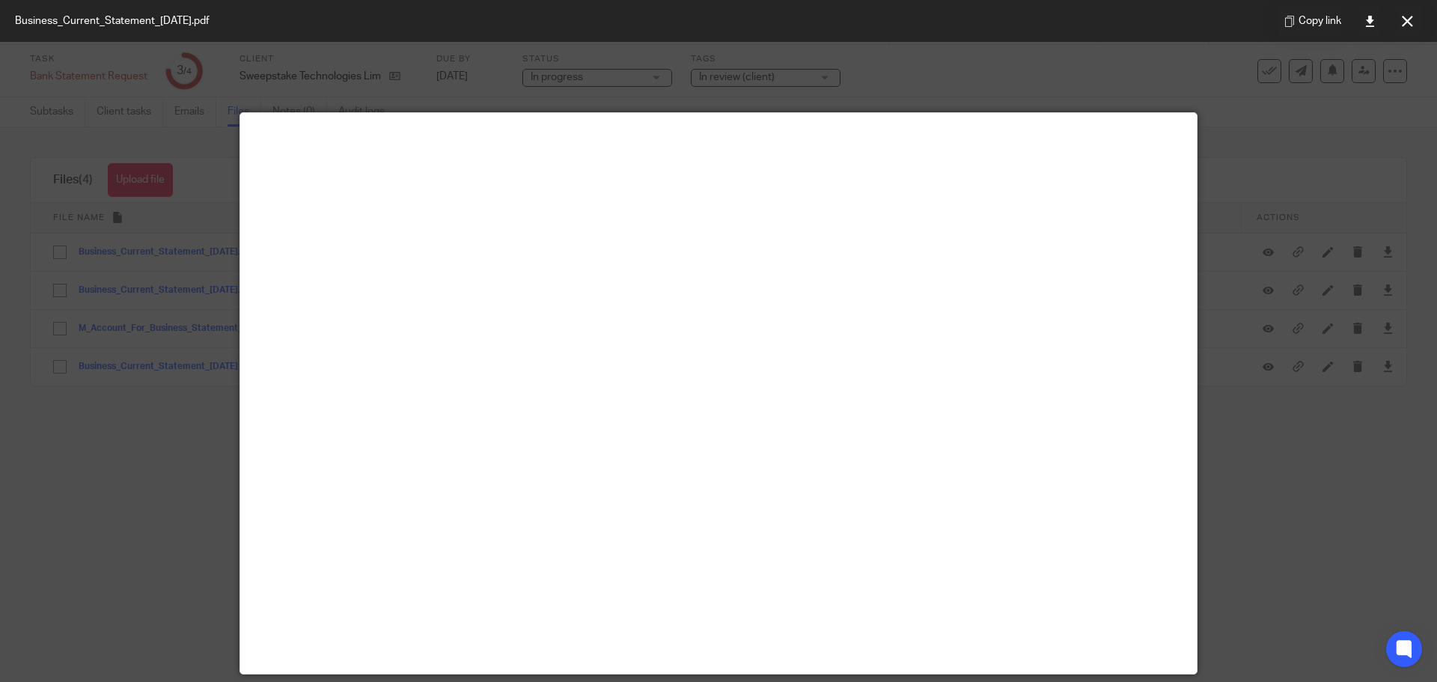
click at [1411, 24] on icon at bounding box center [1407, 21] width 11 height 11
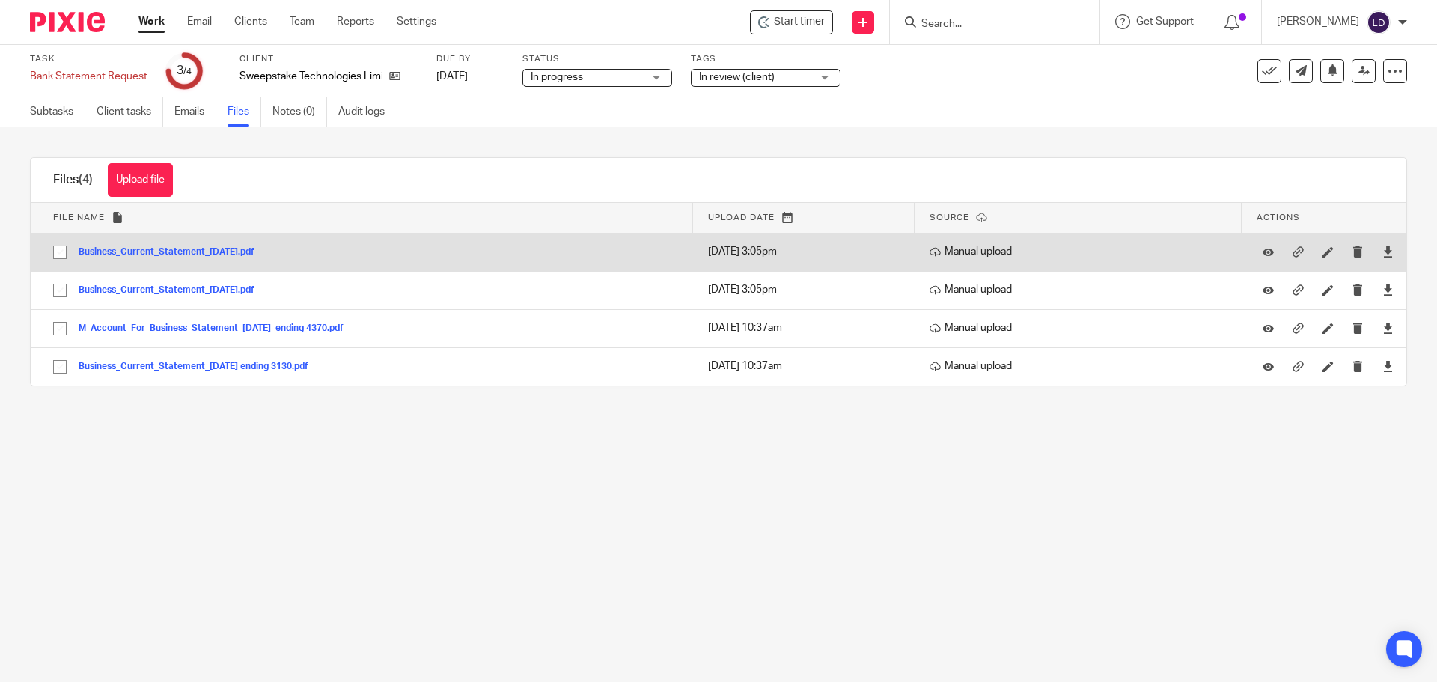
click at [133, 253] on button "Business_Current_Statement_2025-06-30.pdf" at bounding box center [172, 252] width 187 height 10
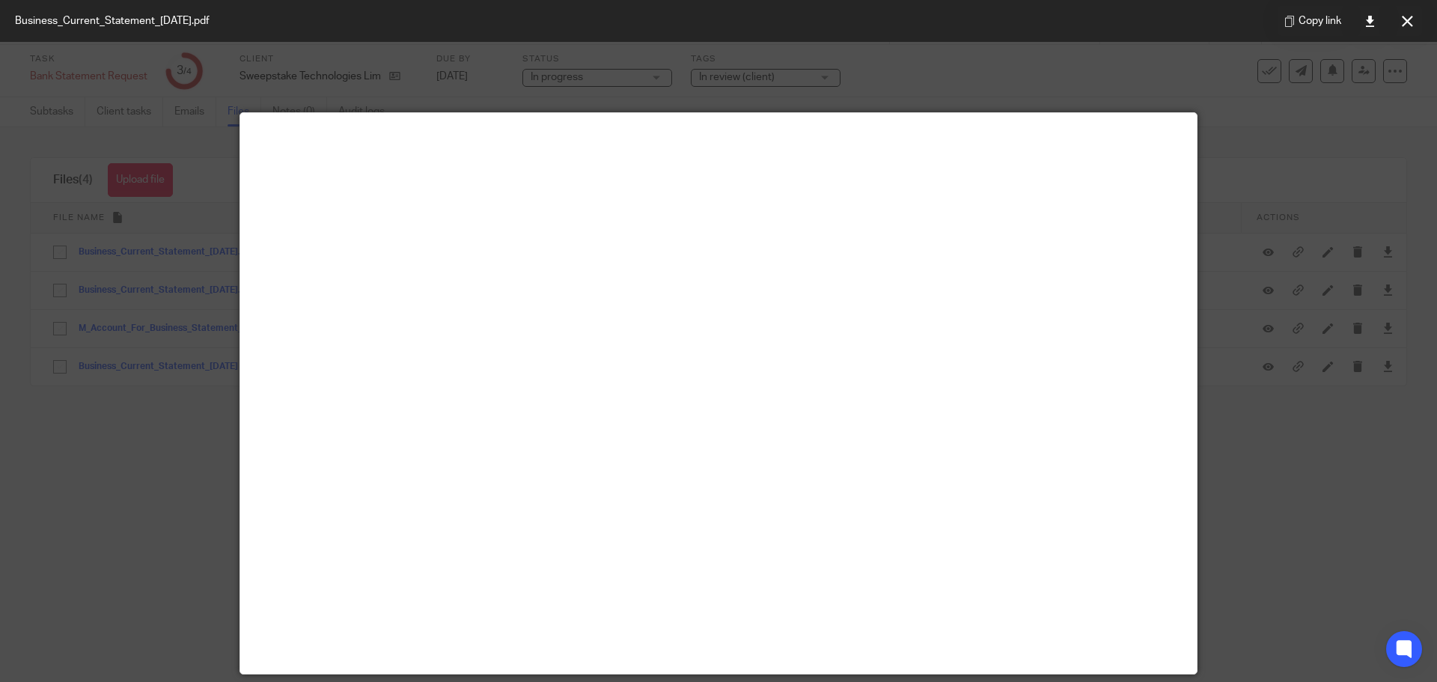
click at [1405, 18] on icon at bounding box center [1407, 21] width 11 height 11
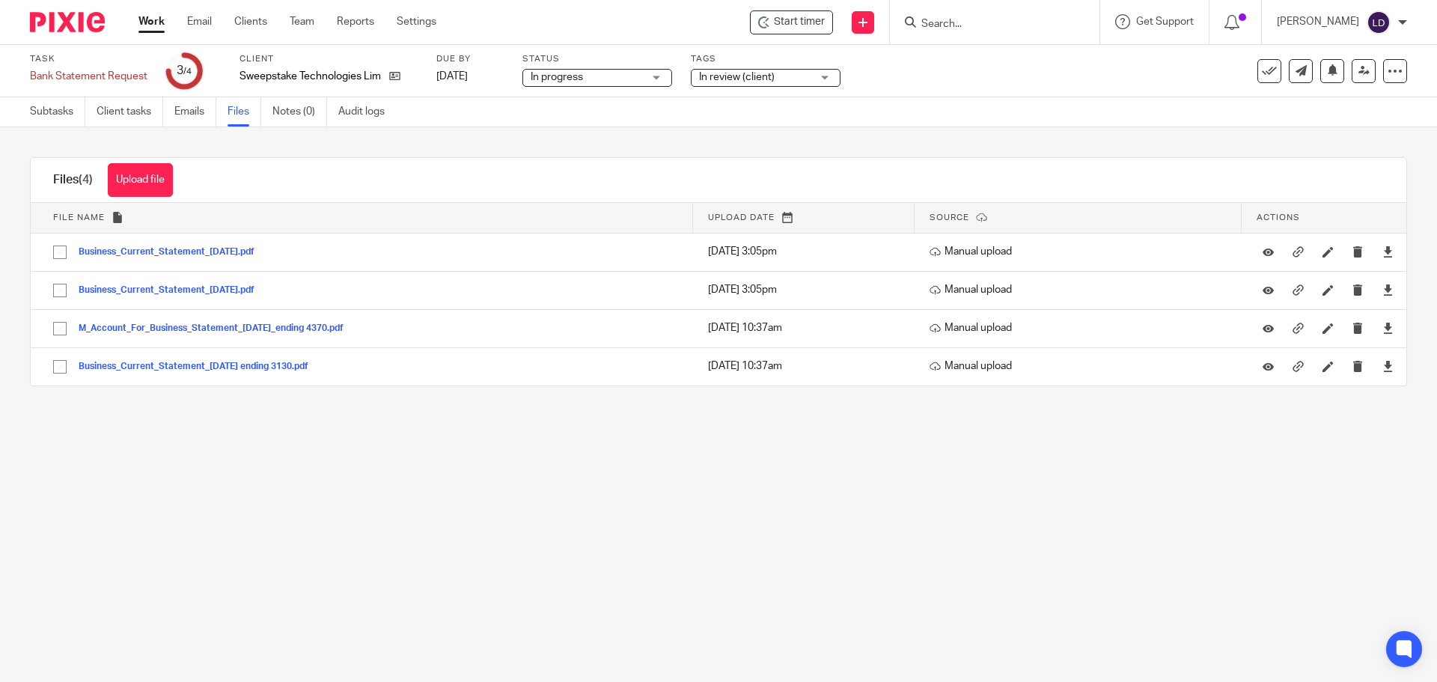
click at [154, 13] on div "Work Email Clients Team Reports Settings Work Email Clients Team Reports Settin…" at bounding box center [291, 22] width 335 height 44
click at [157, 22] on link "Work" at bounding box center [151, 21] width 26 height 15
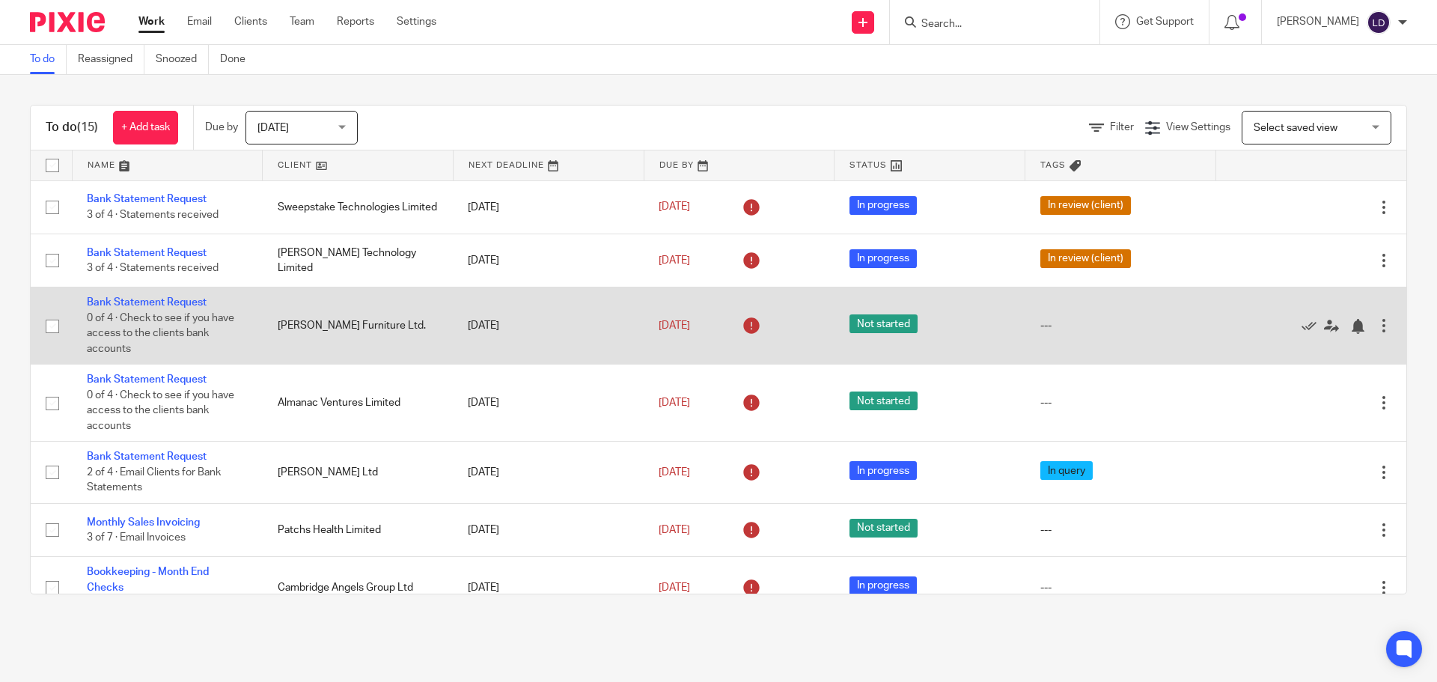
drag, startPoint x: 513, startPoint y: 205, endPoint x: 400, endPoint y: 305, distance: 150.6
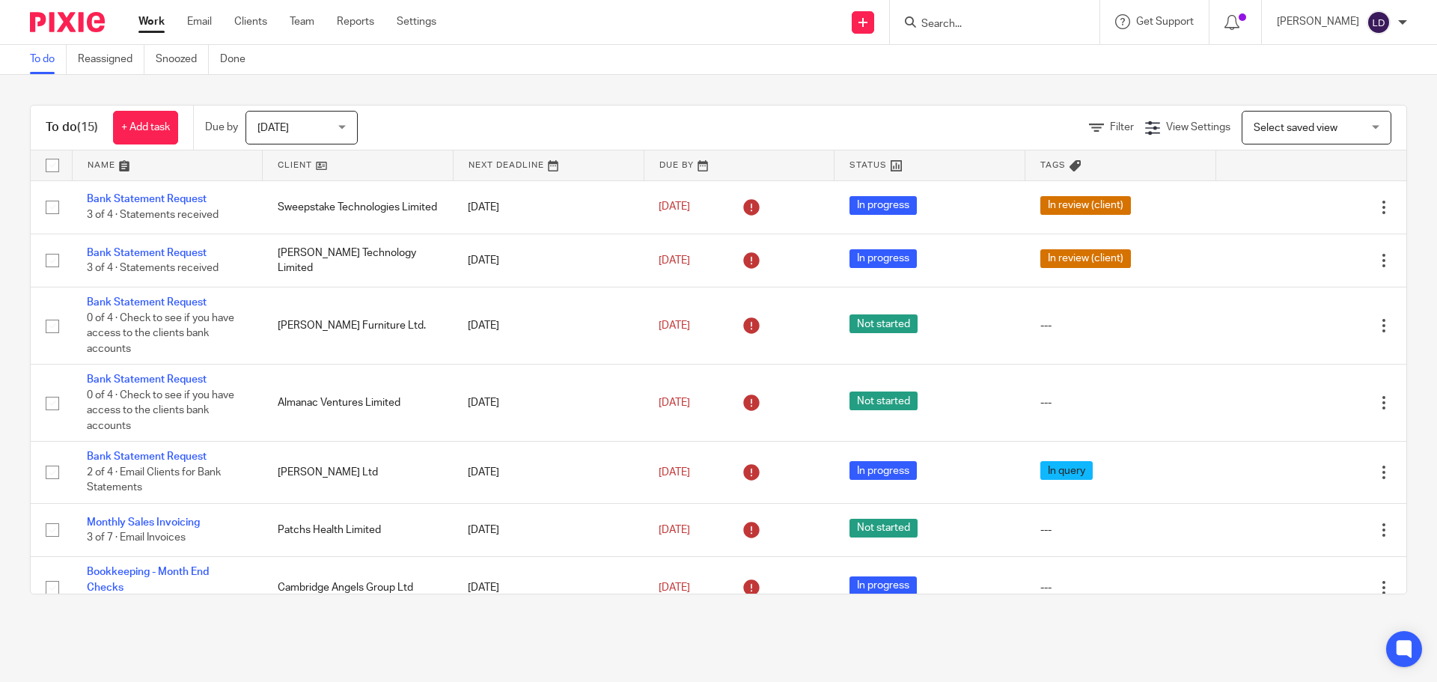
drag, startPoint x: 400, startPoint y: 305, endPoint x: 322, endPoint y: 659, distance: 362.5
click at [333, 665] on main "To do Reassigned Snoozed Done To do (15) + Add task Due by [DATE] [DATE] [DATE]…" at bounding box center [718, 341] width 1437 height 682
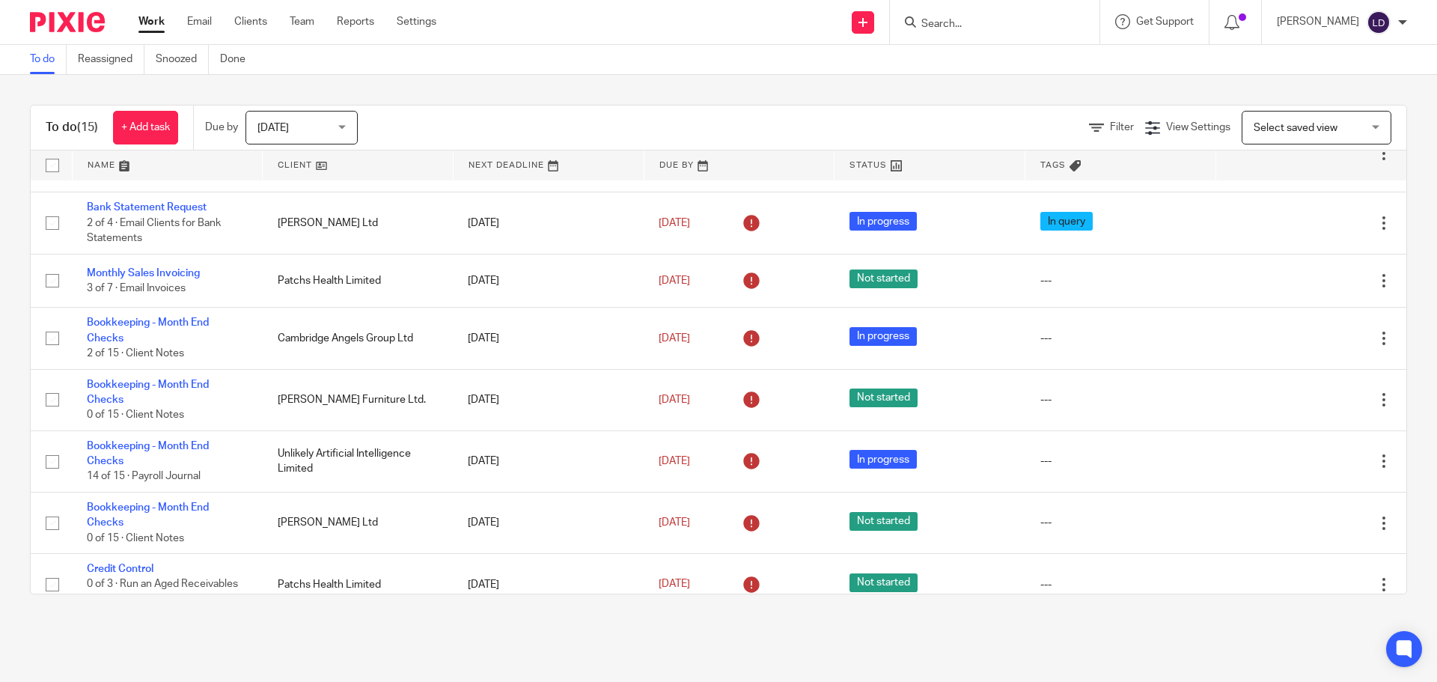
scroll to position [374, 0]
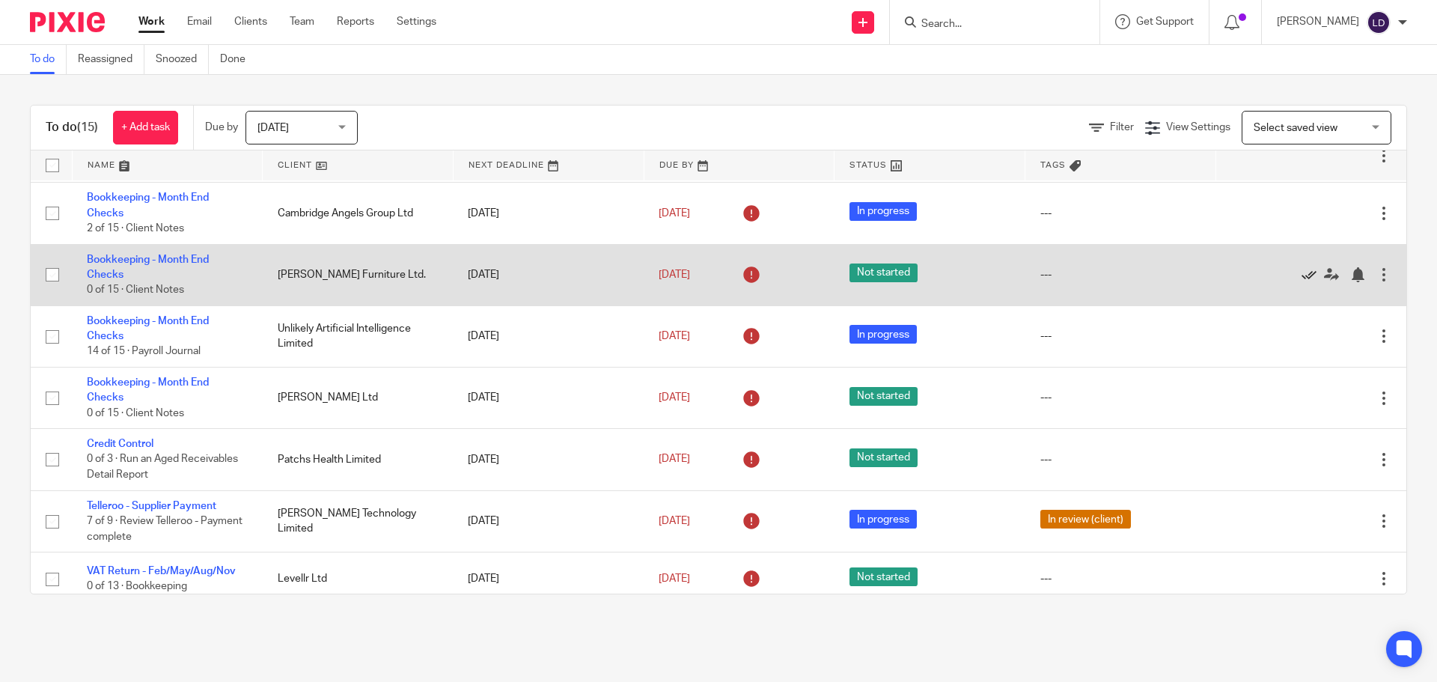
click at [1302, 270] on icon at bounding box center [1309, 274] width 15 height 15
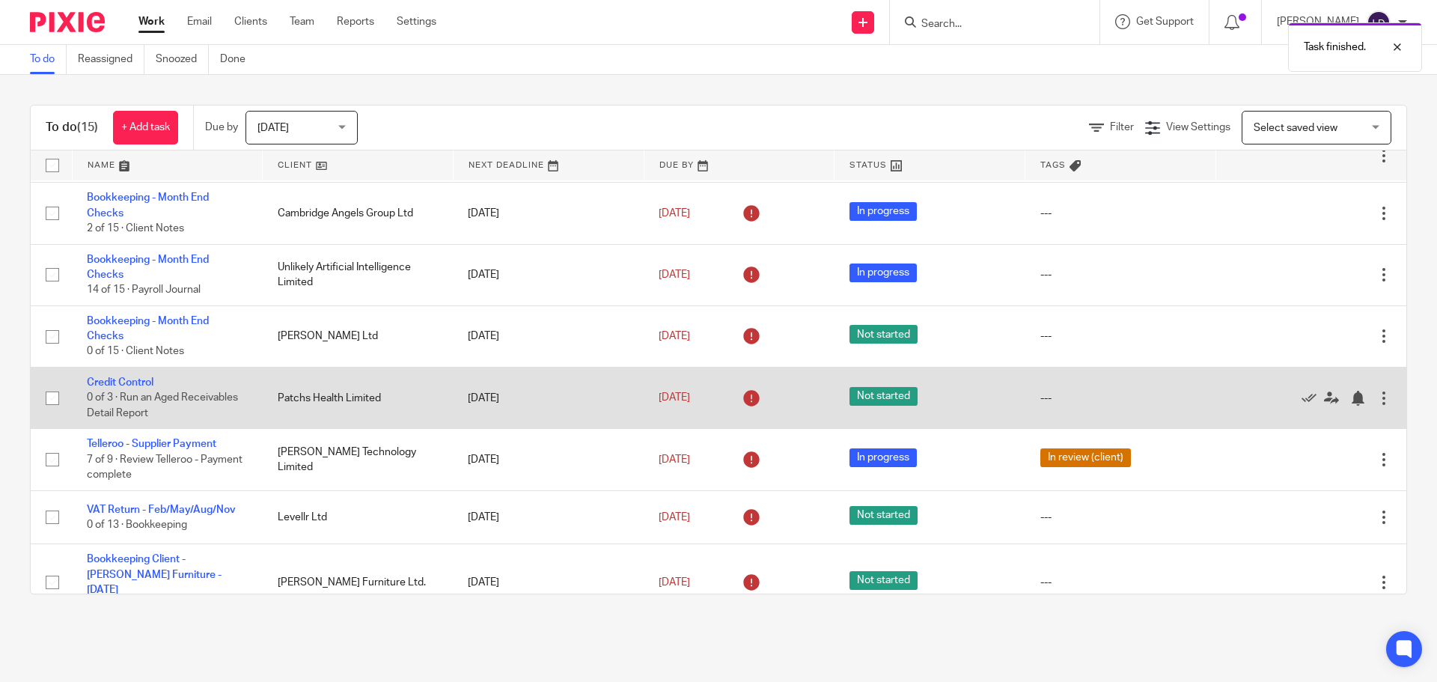
scroll to position [448, 0]
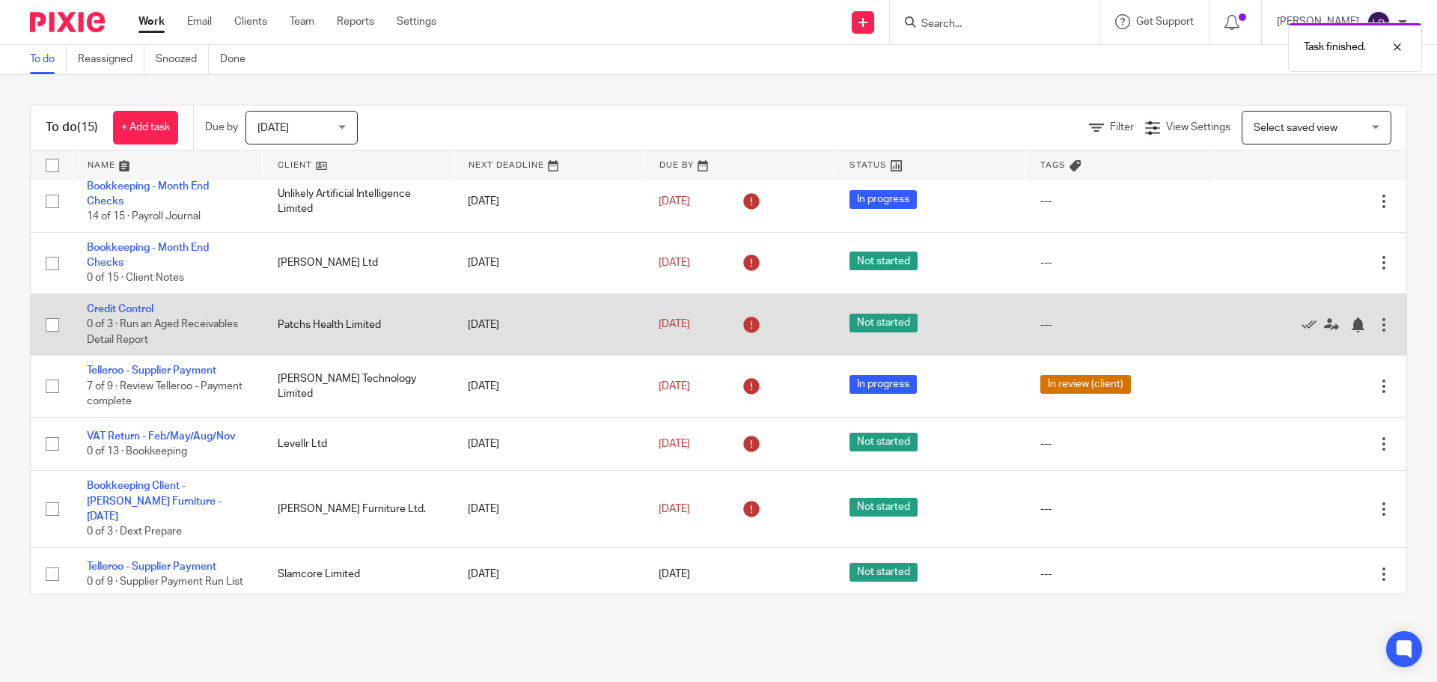
click at [1267, 326] on div at bounding box center [1304, 324] width 146 height 15
click at [1302, 321] on icon at bounding box center [1309, 324] width 15 height 15
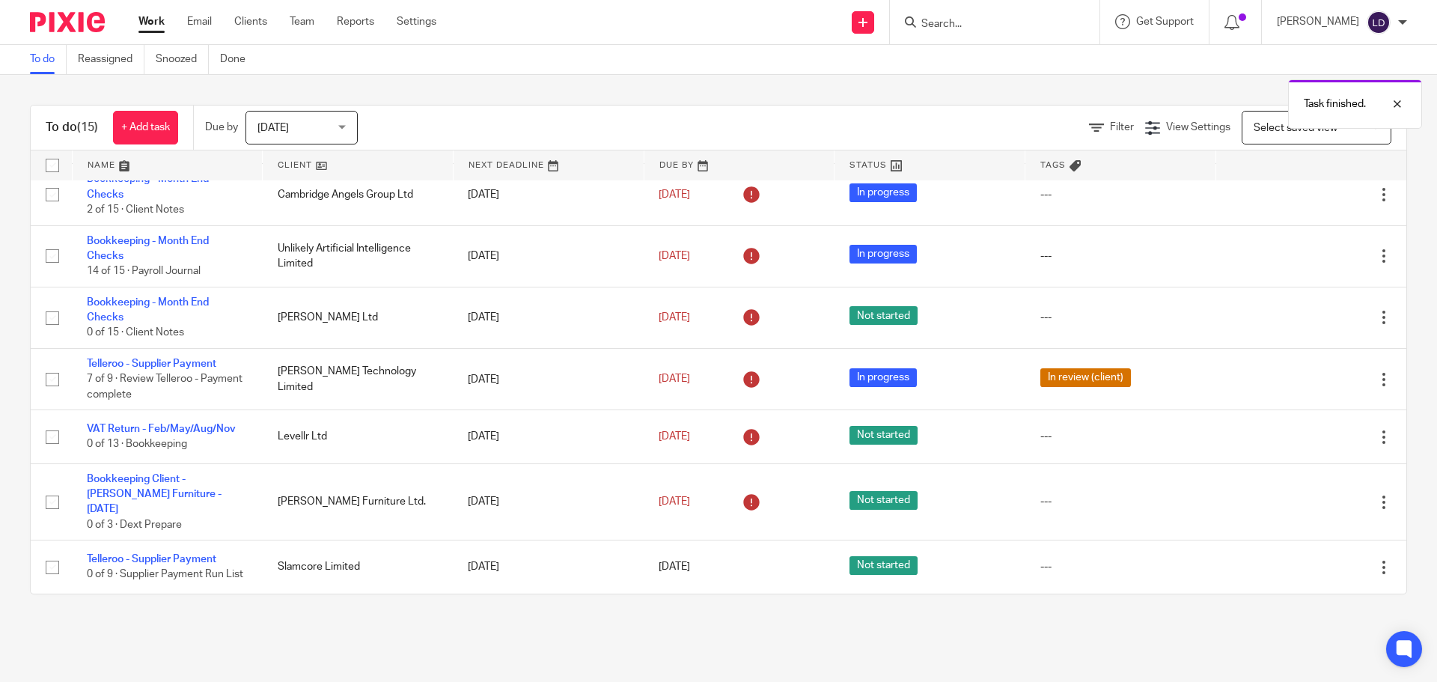
scroll to position [386, 0]
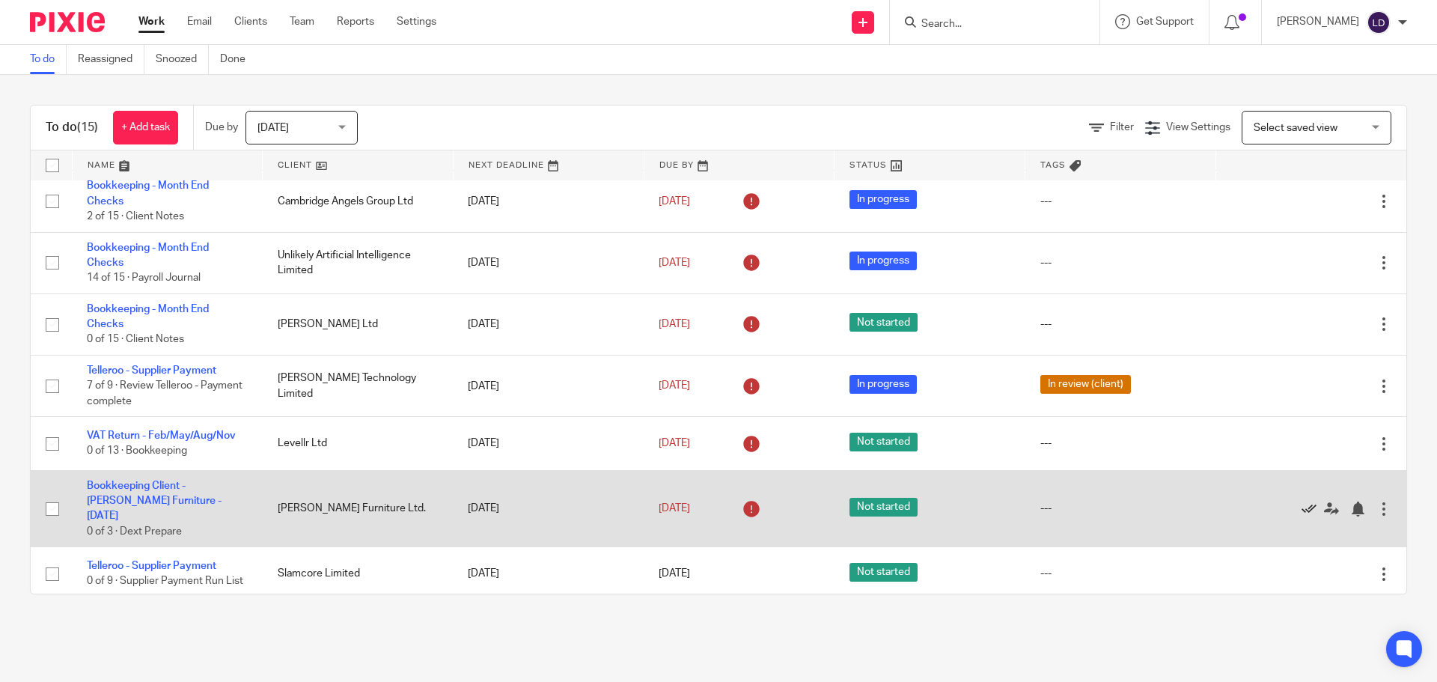
click at [1302, 502] on icon at bounding box center [1309, 509] width 15 height 15
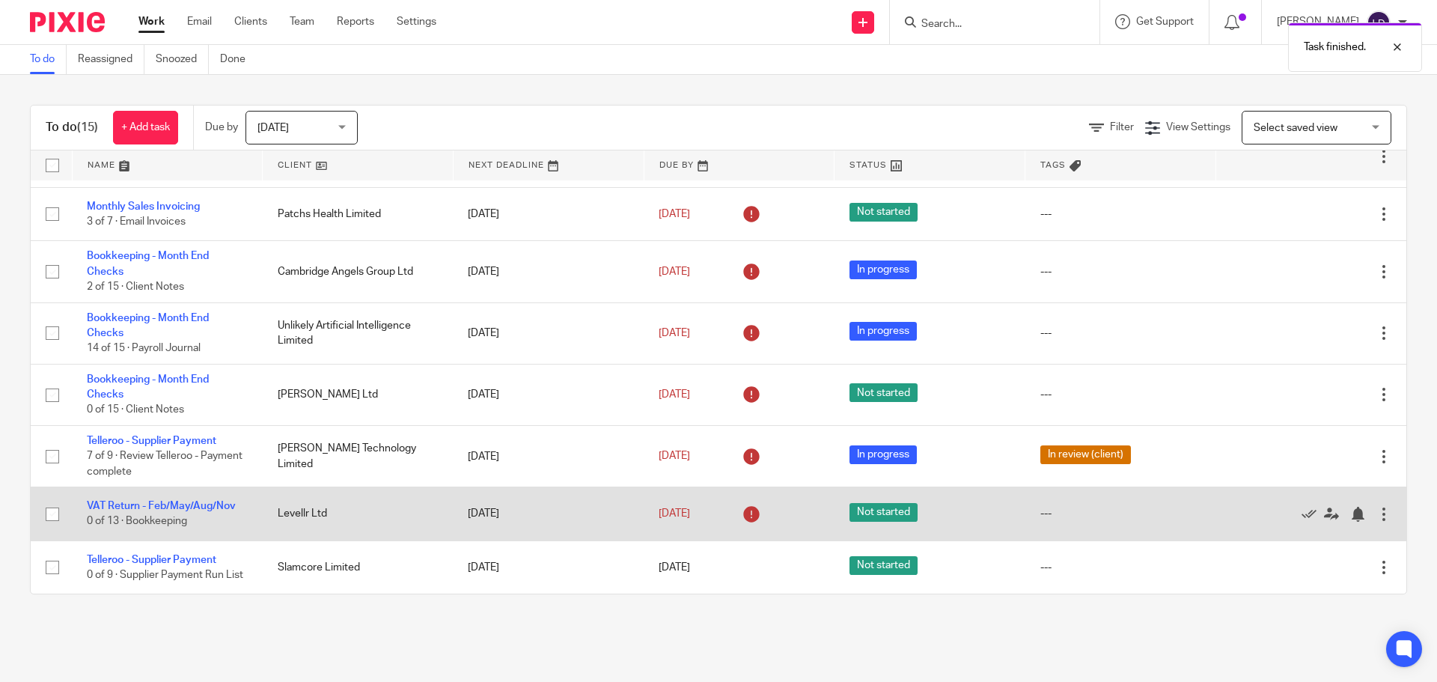
scroll to position [324, 0]
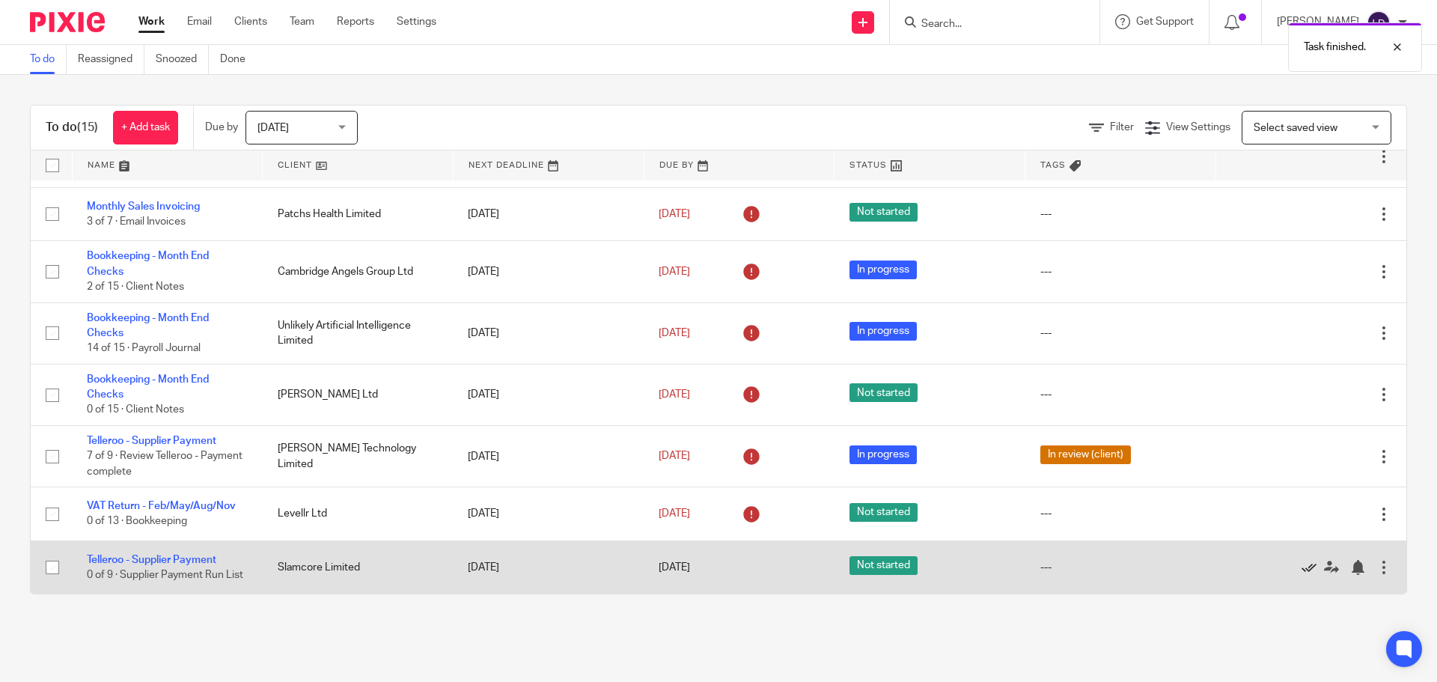
click at [1302, 565] on icon at bounding box center [1309, 567] width 15 height 15
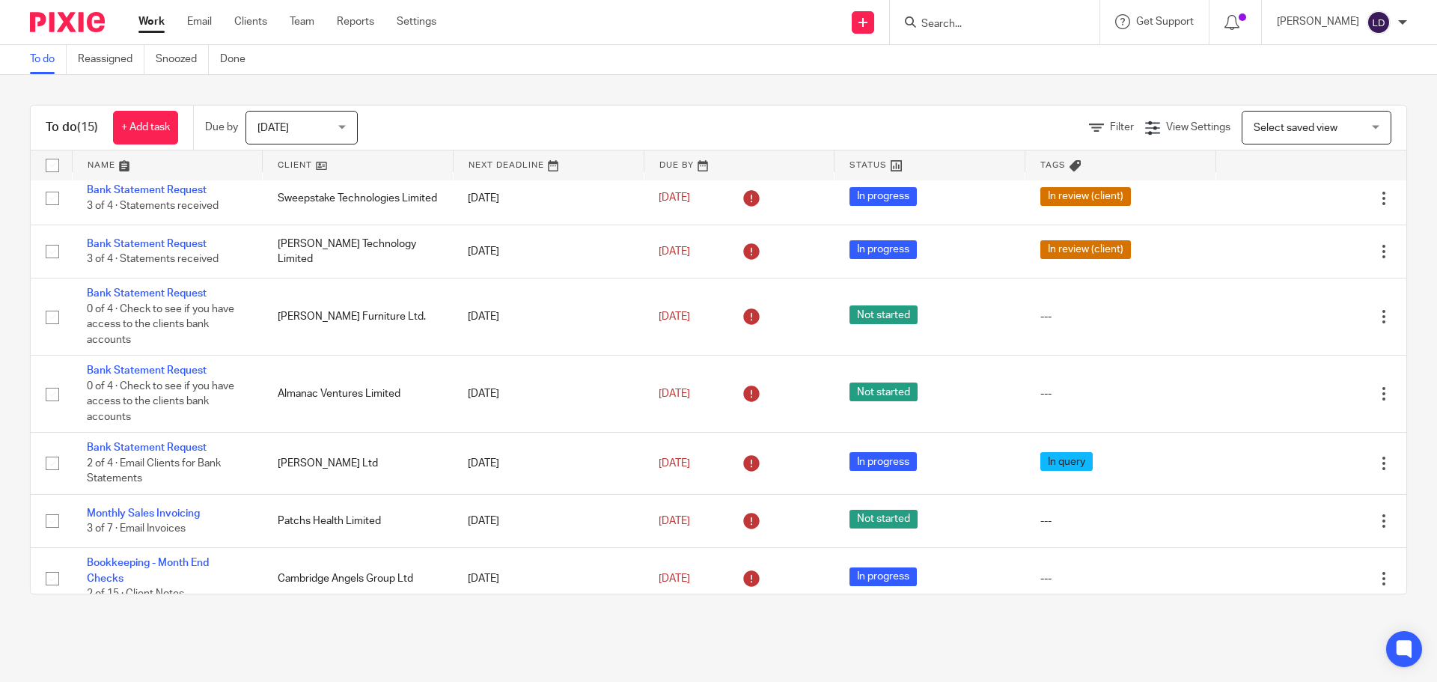
scroll to position [0, 0]
